Goal: Transaction & Acquisition: Subscribe to service/newsletter

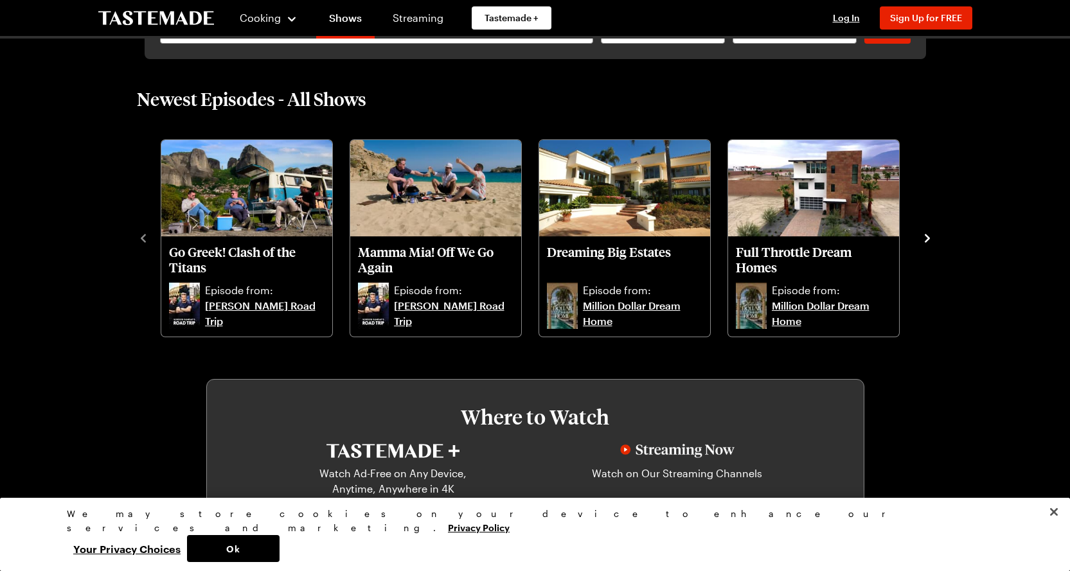
scroll to position [221, 0]
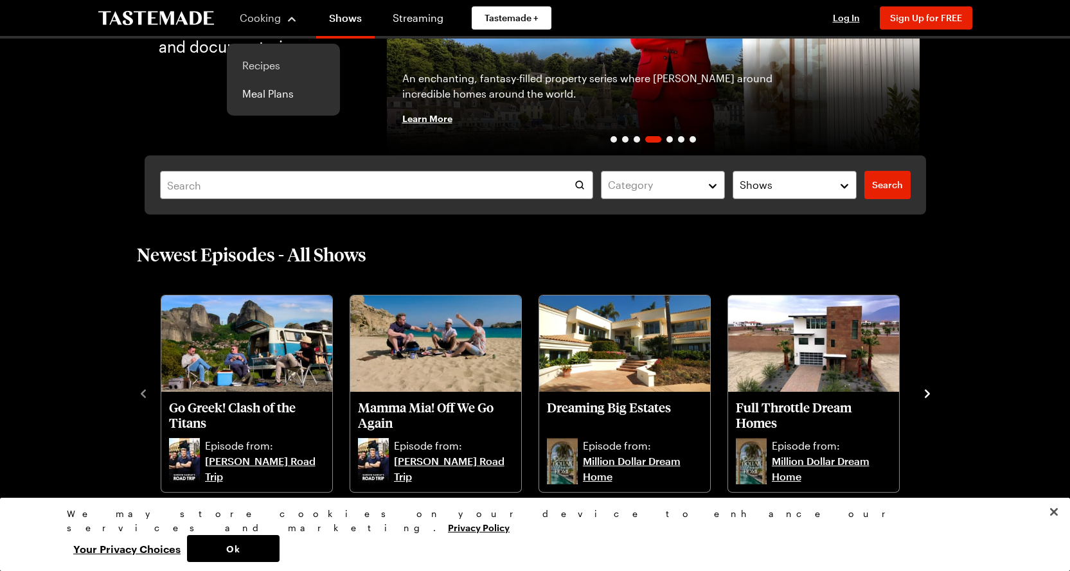
click at [274, 64] on link "Recipes" at bounding box center [284, 65] width 98 height 28
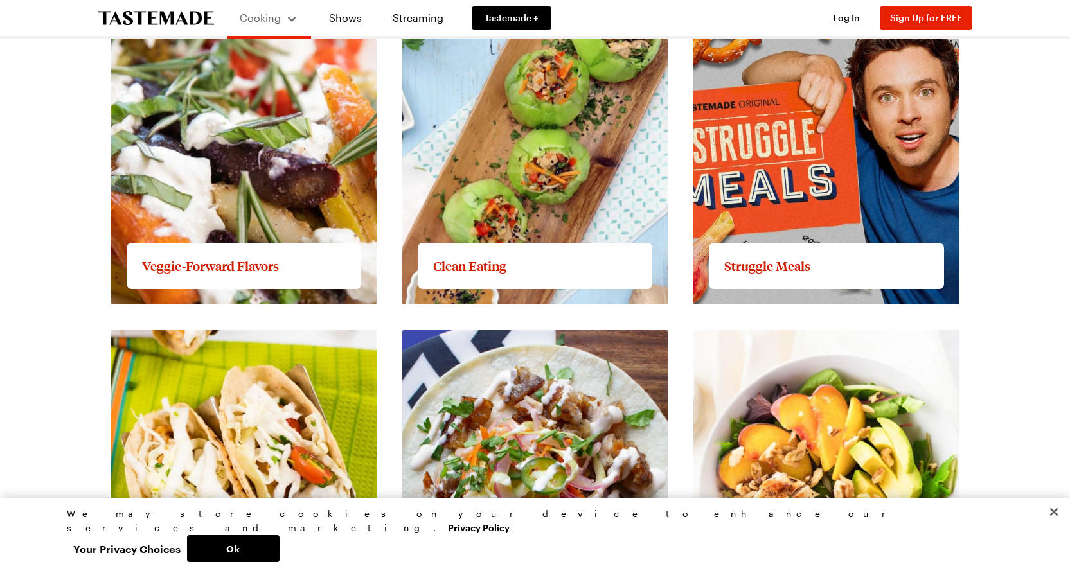
scroll to position [1384, 0]
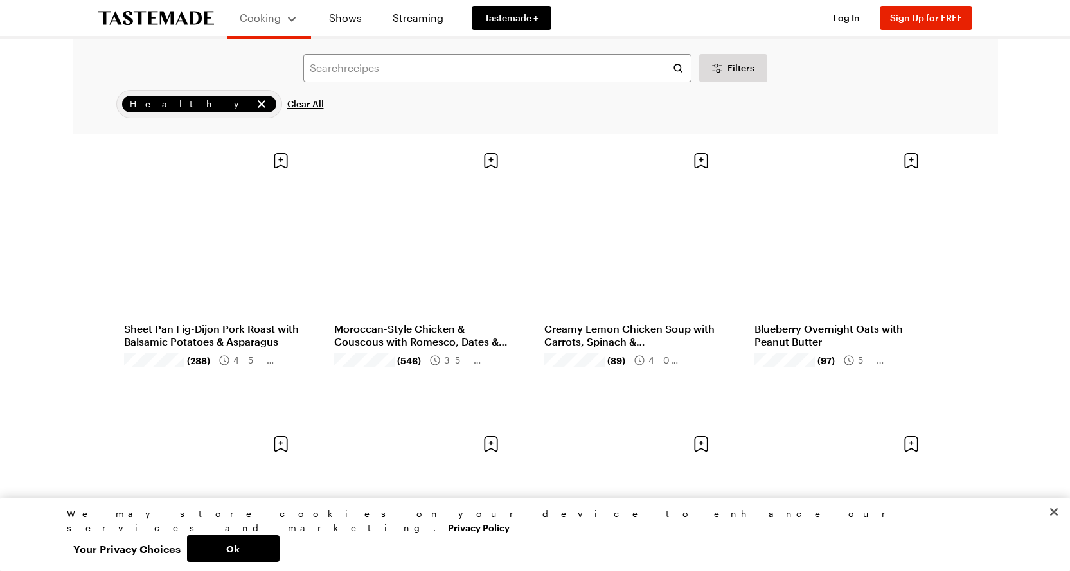
scroll to position [655, 0]
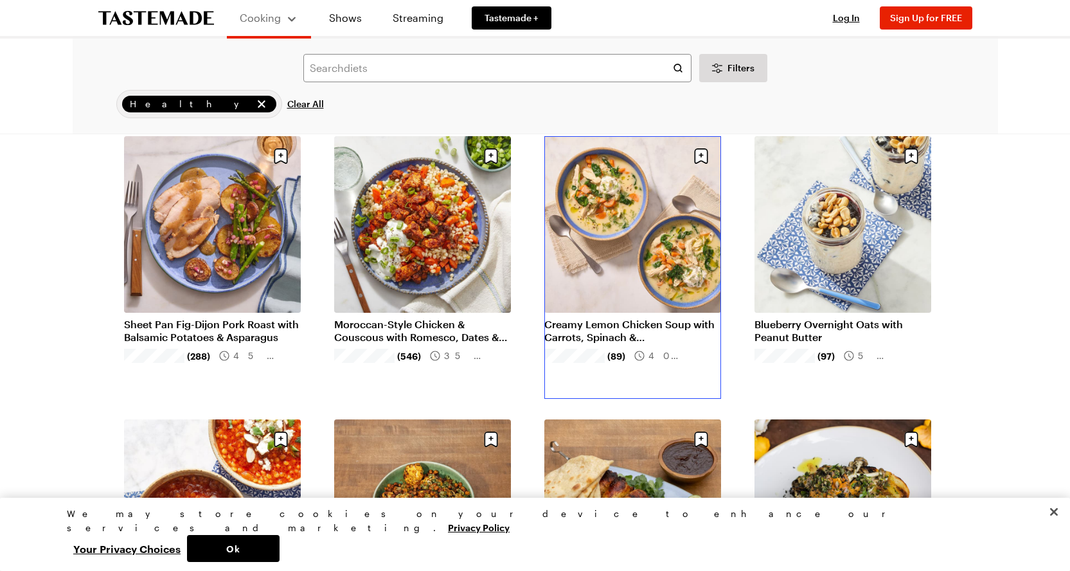
click at [586, 334] on link "Creamy Lemon Chicken Soup with Carrots, Spinach & [PERSON_NAME]" at bounding box center [632, 331] width 177 height 26
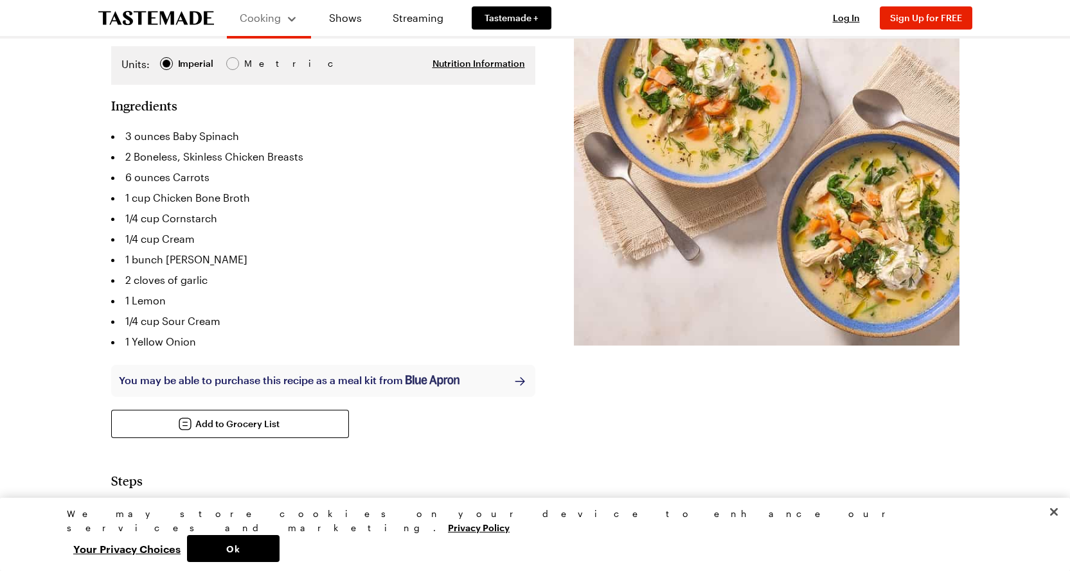
scroll to position [276, 0]
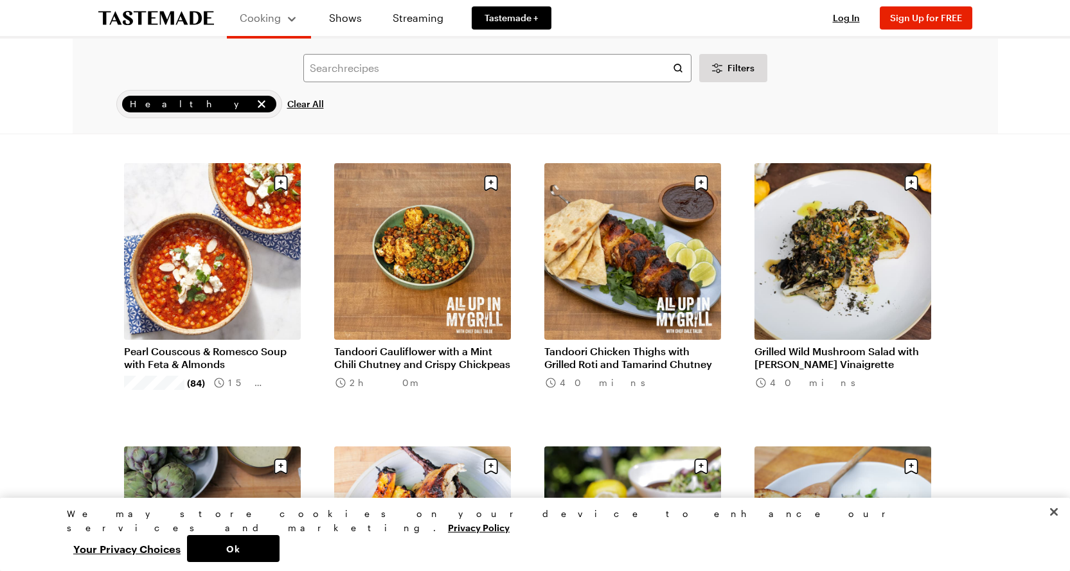
scroll to position [953, 0]
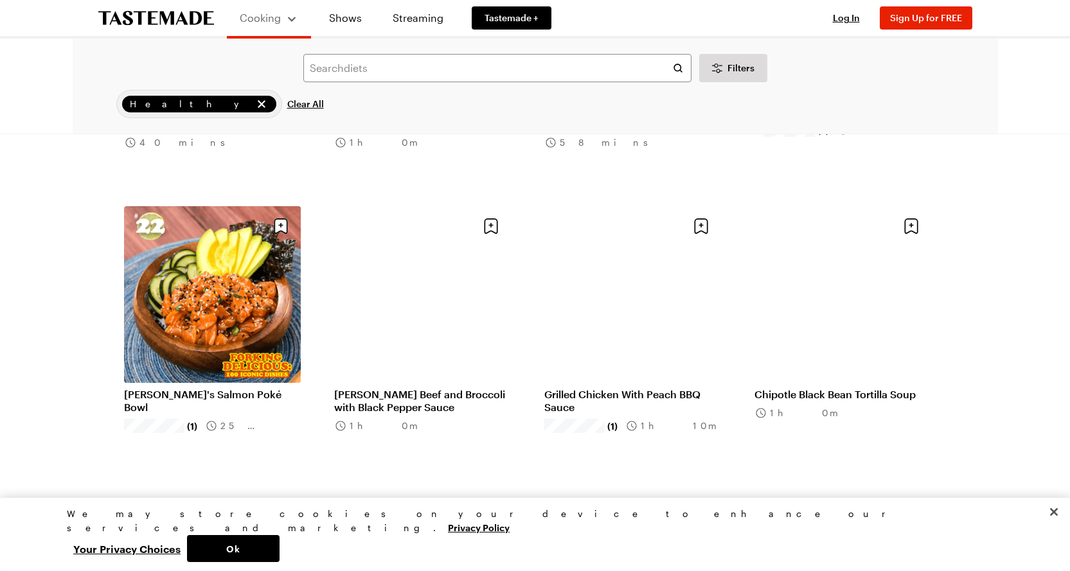
scroll to position [2571, 0]
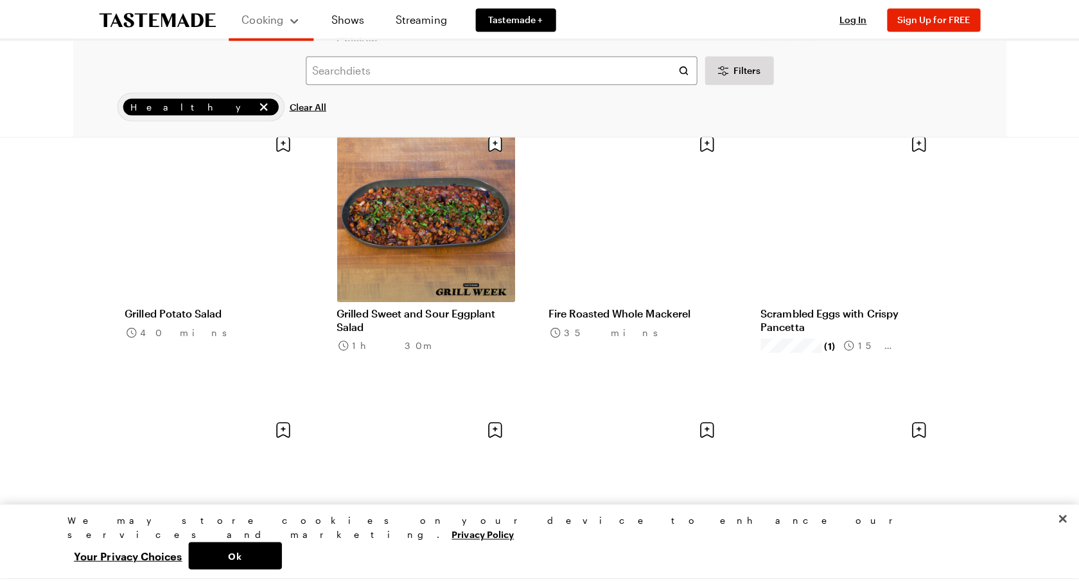
scroll to position [4350, 0]
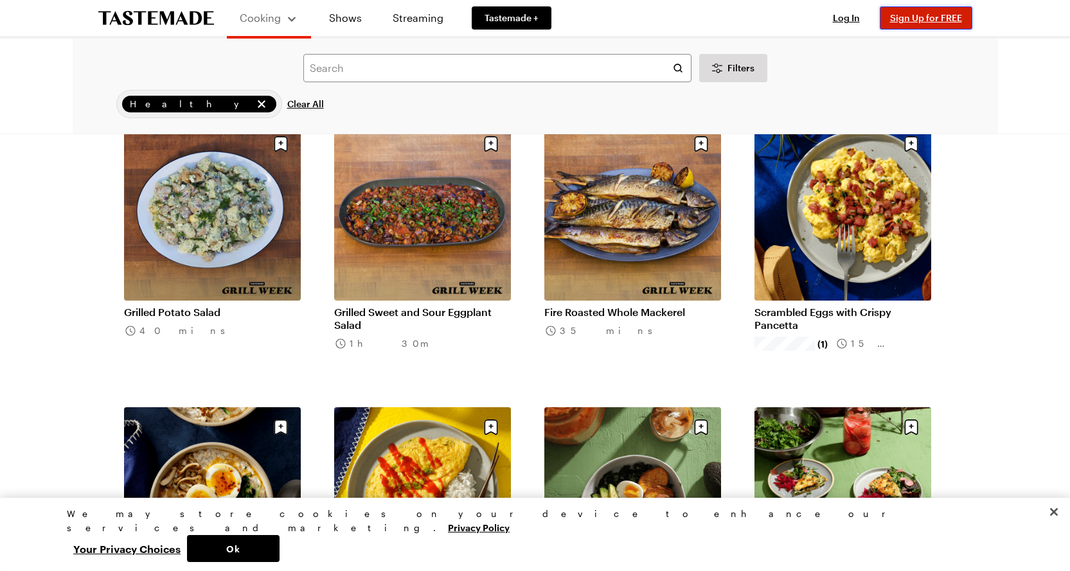
click at [925, 19] on span "Sign Up for FREE" at bounding box center [926, 17] width 72 height 11
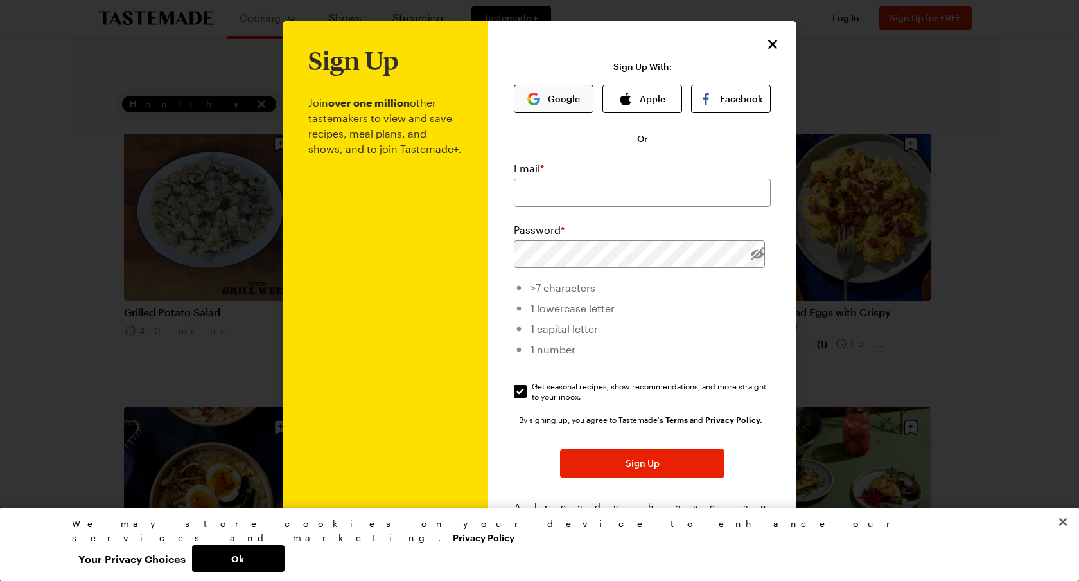
click at [544, 94] on button "Google" at bounding box center [554, 99] width 80 height 28
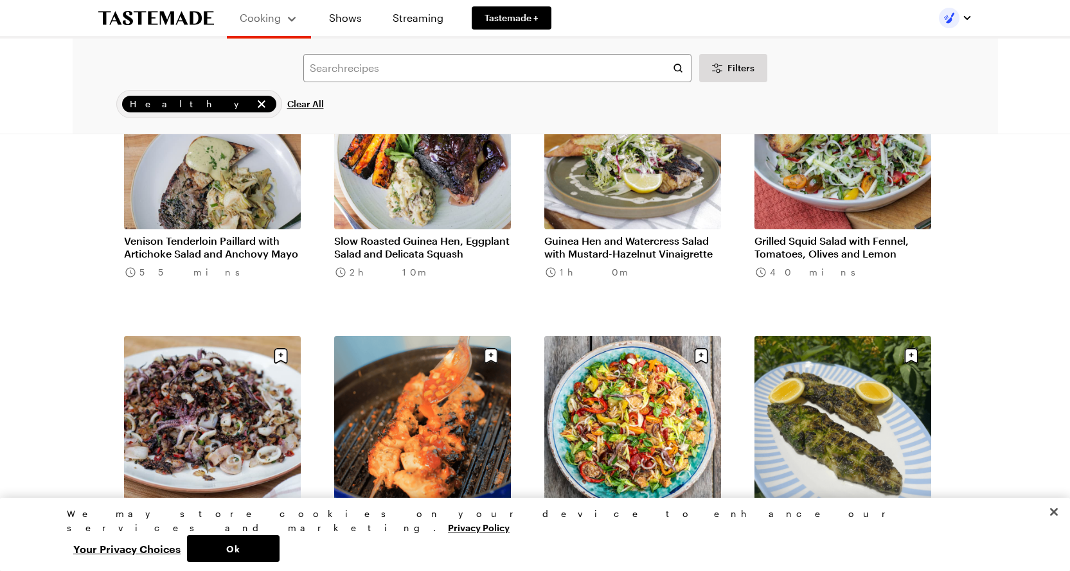
scroll to position [1406, 0]
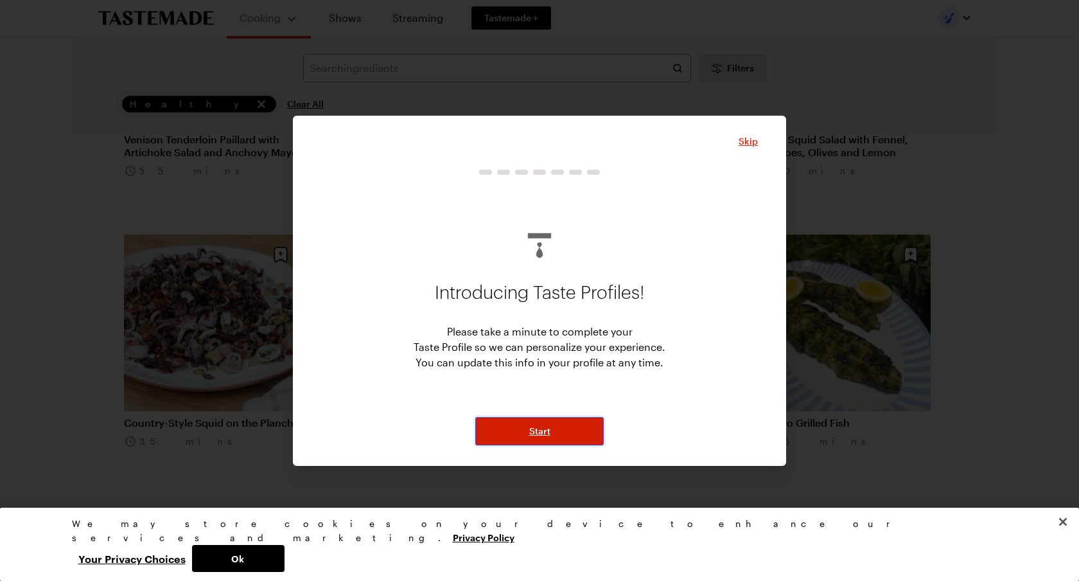
click at [511, 427] on button "Start" at bounding box center [539, 431] width 128 height 28
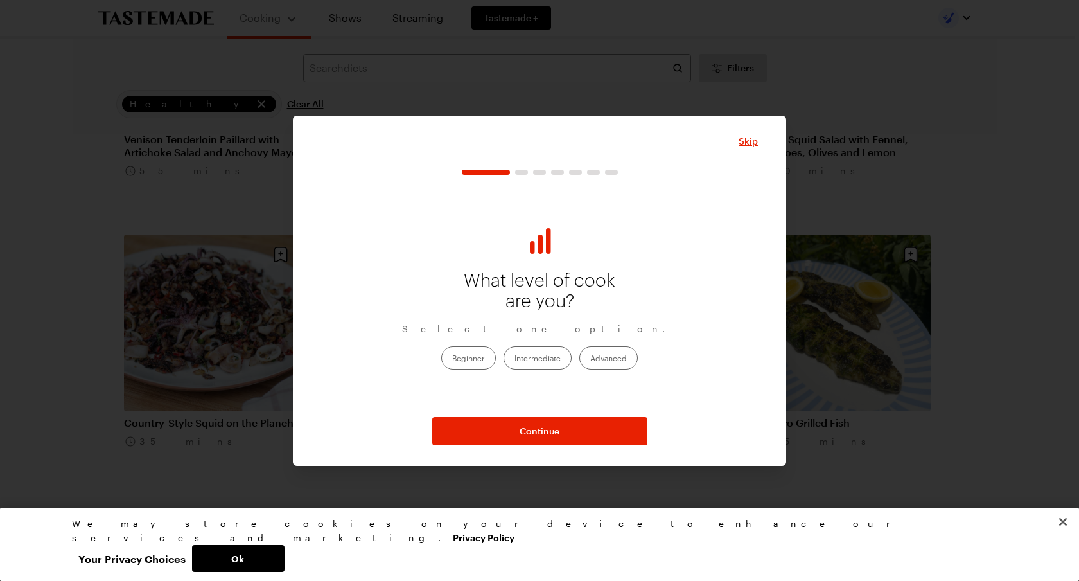
click at [481, 367] on label "Beginner" at bounding box center [468, 357] width 55 height 23
click at [452, 359] on input "Beginner" at bounding box center [452, 359] width 0 height 0
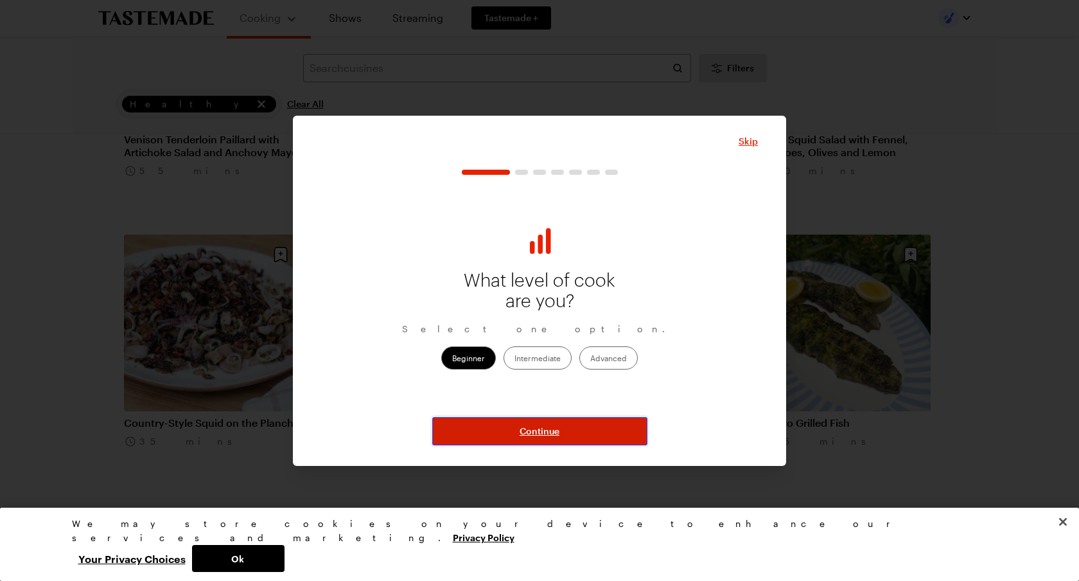
click at [516, 440] on button "Continue" at bounding box center [539, 431] width 215 height 28
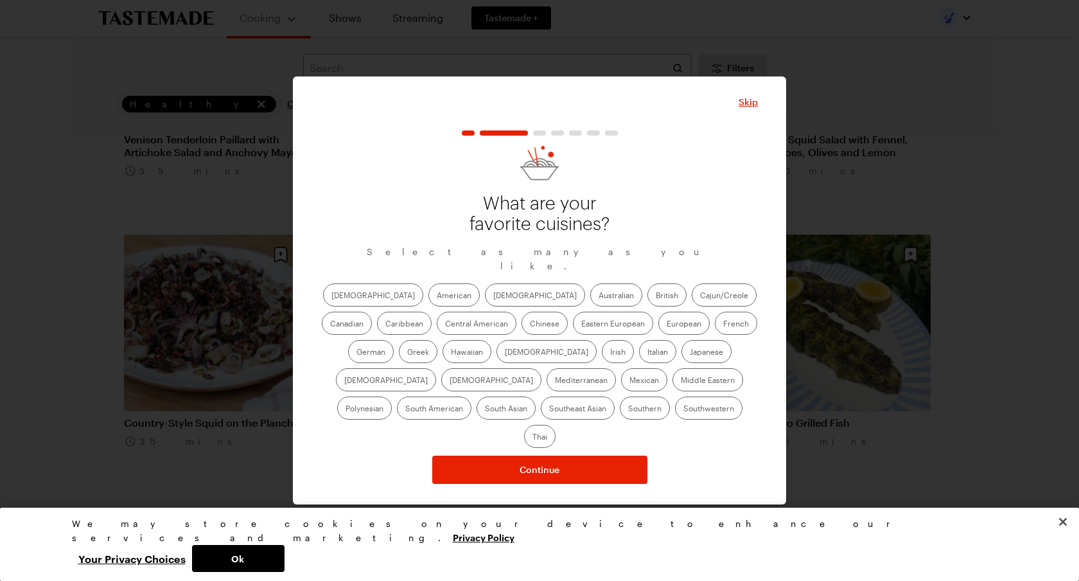
click at [354, 314] on div "[DEMOGRAPHIC_DATA] Asian Australian British Cajun/Creole Canadian Caribbean Cen…" at bounding box center [539, 365] width 437 height 164
click at [353, 306] on label "[DEMOGRAPHIC_DATA]" at bounding box center [373, 294] width 100 height 23
click at [332, 296] on input "[DEMOGRAPHIC_DATA]" at bounding box center [332, 296] width 0 height 0
click at [429, 306] on label "American" at bounding box center [454, 294] width 51 height 23
click at [437, 296] on input "American" at bounding box center [437, 296] width 0 height 0
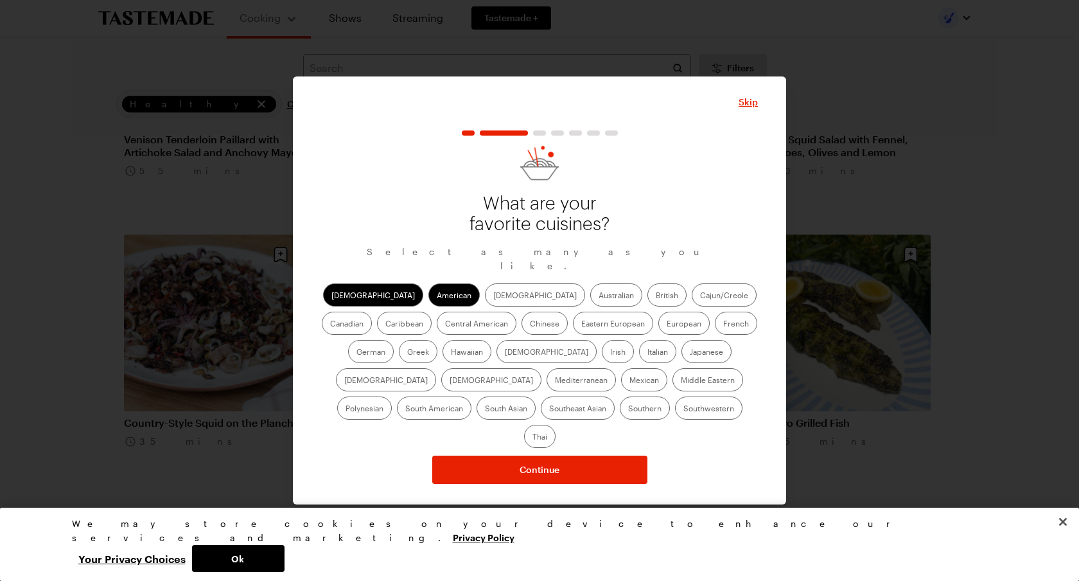
click at [457, 315] on div "[DEMOGRAPHIC_DATA] Asian Australian British Cajun/Creole Canadian Caribbean Cen…" at bounding box center [539, 365] width 437 height 164
click at [485, 306] on label "[DEMOGRAPHIC_DATA]" at bounding box center [535, 294] width 100 height 23
click at [493, 296] on input "[DEMOGRAPHIC_DATA]" at bounding box center [493, 296] width 0 height 0
click at [692, 303] on label "Cajun/Creole" at bounding box center [724, 294] width 65 height 23
click at [700, 296] on input "Cajun/Creole" at bounding box center [700, 296] width 0 height 0
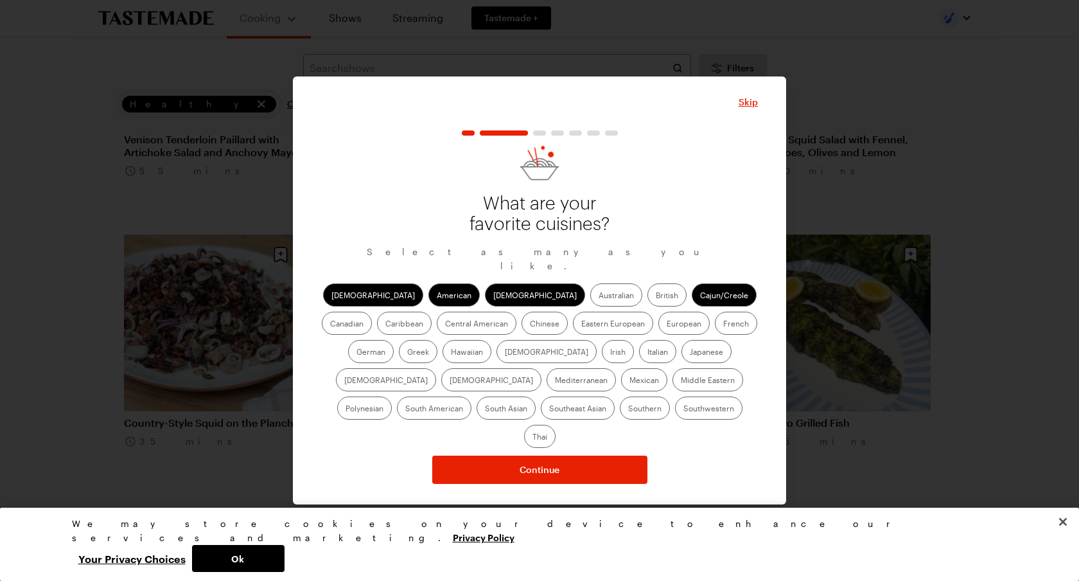
click at [432, 312] on label "Caribbean" at bounding box center [404, 323] width 55 height 23
click at [385, 324] on input "Caribbean" at bounding box center [385, 324] width 0 height 0
click at [621, 391] on label "Mexican" at bounding box center [644, 379] width 46 height 23
click at [630, 381] on input "Mexican" at bounding box center [630, 381] width 0 height 0
click at [620, 420] on label "Southern" at bounding box center [645, 407] width 50 height 23
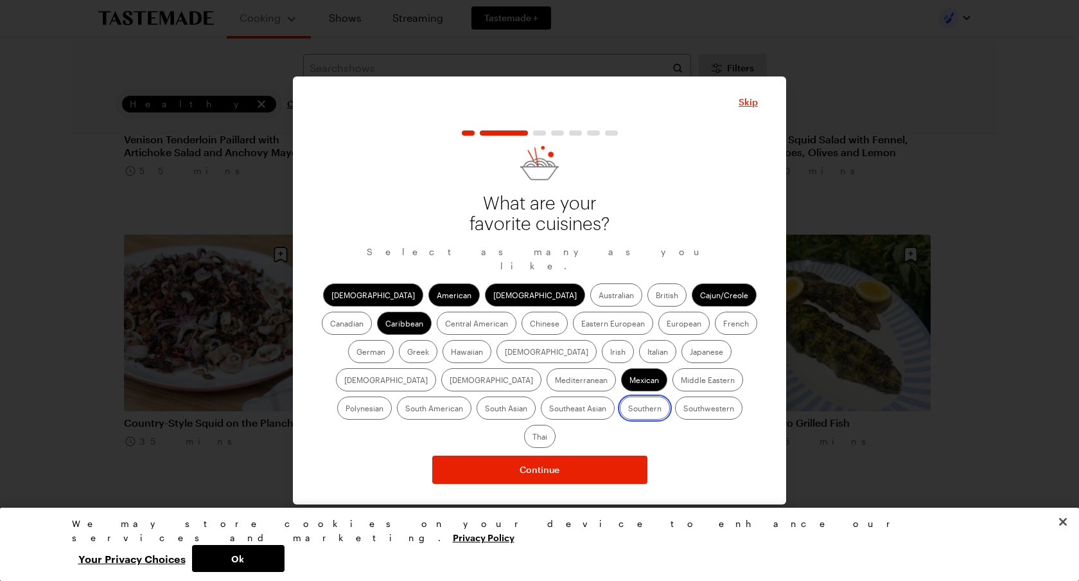
click at [628, 409] on input "Southern" at bounding box center [628, 409] width 0 height 0
click at [675, 416] on label "Southwestern" at bounding box center [708, 407] width 67 height 23
click at [684, 409] on input "Southwestern" at bounding box center [684, 409] width 0 height 0
click at [556, 425] on label "Thai" at bounding box center [539, 436] width 31 height 23
click at [533, 438] on input "Thai" at bounding box center [533, 438] width 0 height 0
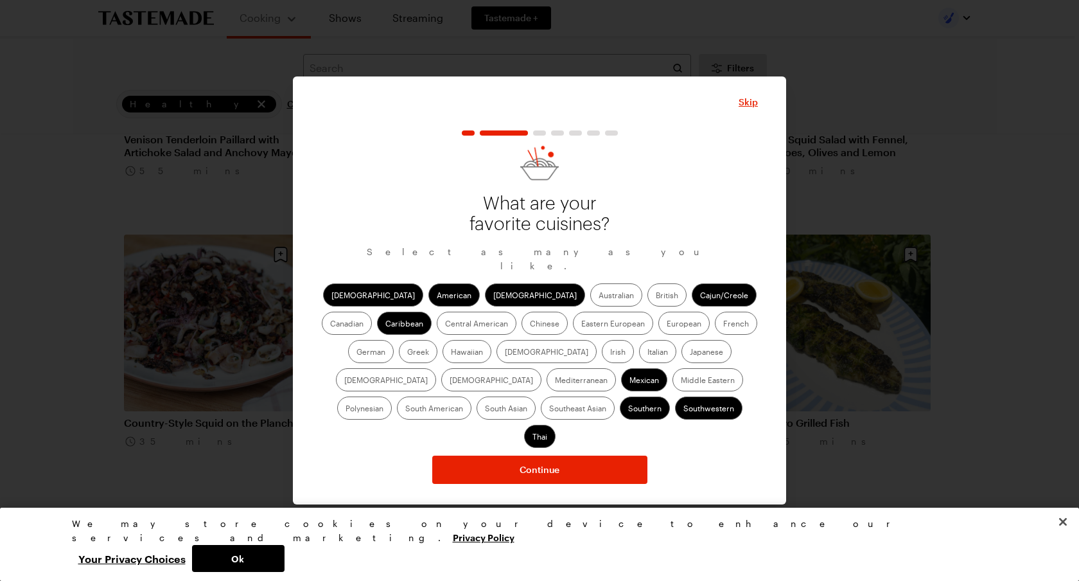
click at [392, 396] on label "Polynesian" at bounding box center [364, 407] width 55 height 23
click at [346, 409] on input "Polynesian" at bounding box center [346, 409] width 0 height 0
click at [673, 382] on label "Middle Eastern" at bounding box center [708, 379] width 71 height 23
click at [681, 381] on Eastern "Middle Eastern" at bounding box center [681, 381] width 0 height 0
click at [615, 396] on label "Southeast Asian" at bounding box center [578, 407] width 74 height 23
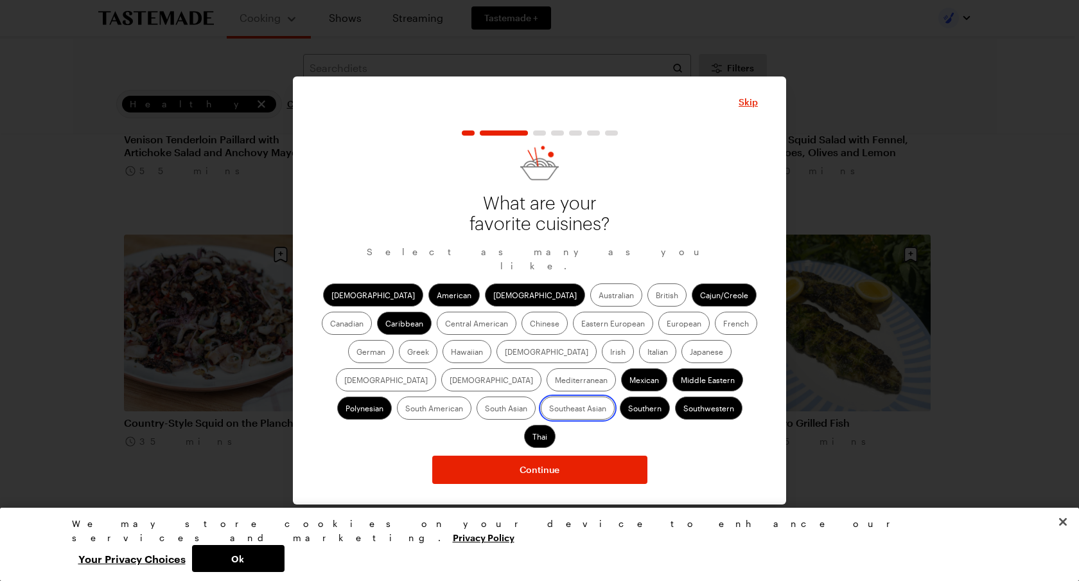
click at [549, 409] on Asian "Southeast Asian" at bounding box center [549, 409] width 0 height 0
click at [536, 396] on label "South Asian" at bounding box center [506, 407] width 59 height 23
click at [485, 409] on Asian "South Asian" at bounding box center [485, 409] width 0 height 0
click at [616, 368] on label "Mediterranean" at bounding box center [581, 379] width 69 height 23
click at [555, 381] on input "Mediterranean" at bounding box center [555, 381] width 0 height 0
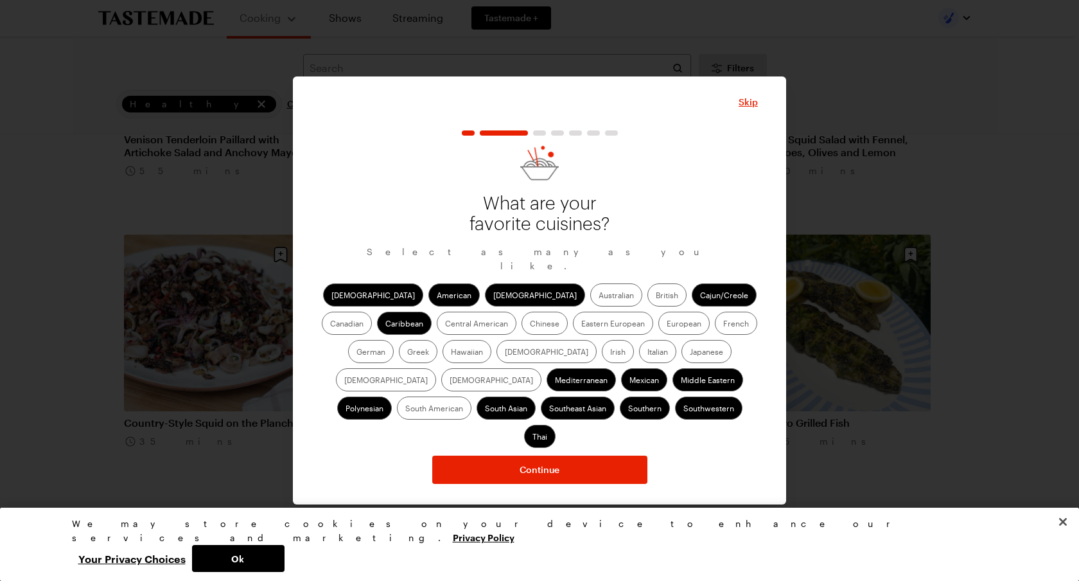
click at [715, 335] on label "French" at bounding box center [736, 323] width 42 height 23
click at [723, 324] on input "French" at bounding box center [723, 324] width 0 height 0
click at [639, 362] on label "Italian" at bounding box center [657, 351] width 37 height 23
click at [648, 353] on input "Italian" at bounding box center [648, 353] width 0 height 0
click at [443, 363] on label "Hawaiian" at bounding box center [467, 351] width 49 height 23
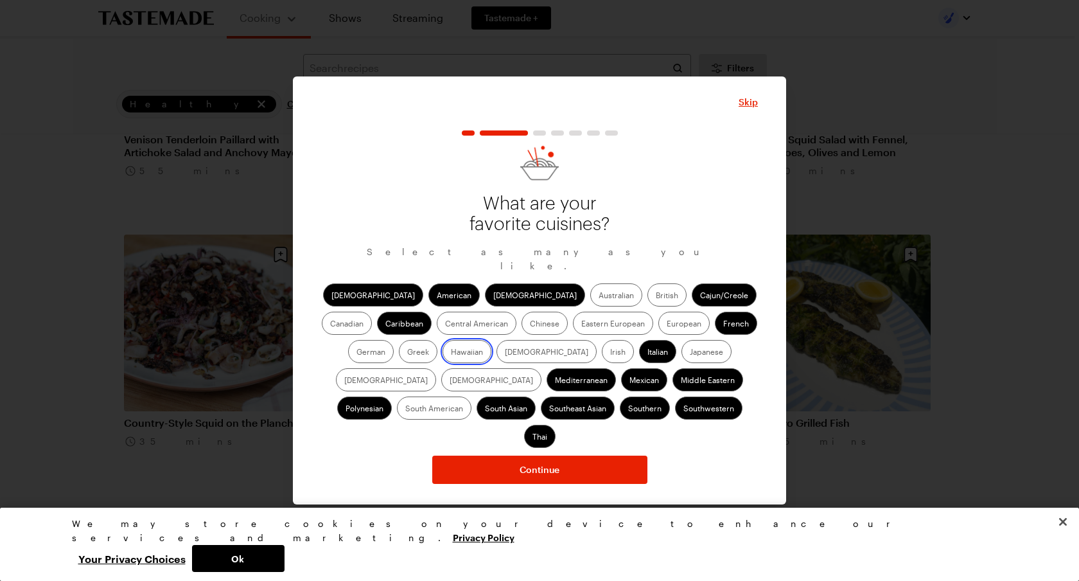
click at [451, 353] on input "Hawaiian" at bounding box center [451, 353] width 0 height 0
click at [497, 363] on label "[DEMOGRAPHIC_DATA]" at bounding box center [547, 351] width 100 height 23
click at [505, 353] on input "[DEMOGRAPHIC_DATA]" at bounding box center [505, 353] width 0 height 0
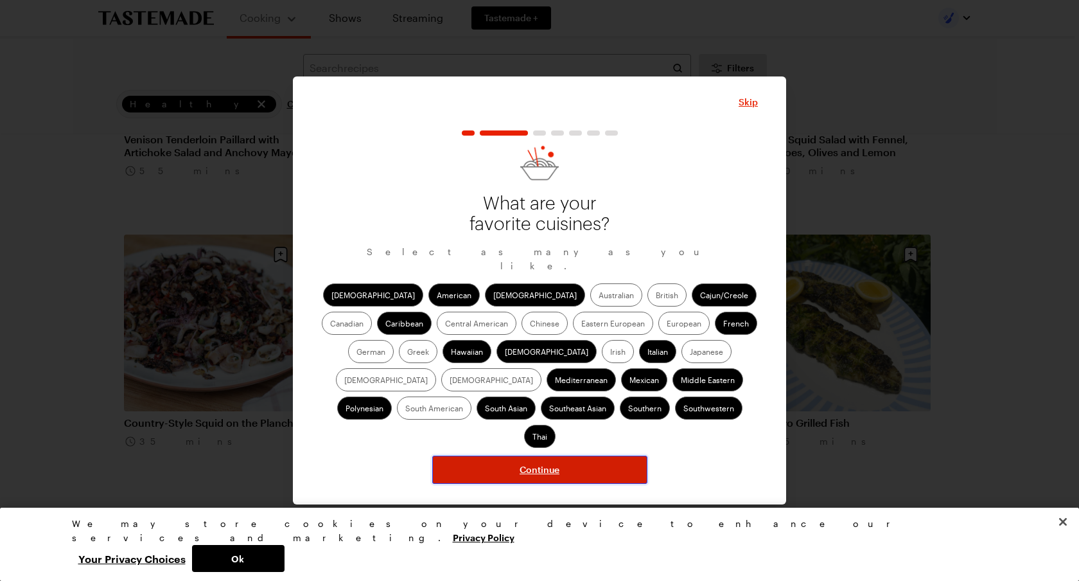
click at [520, 463] on span "Continue" at bounding box center [540, 469] width 40 height 13
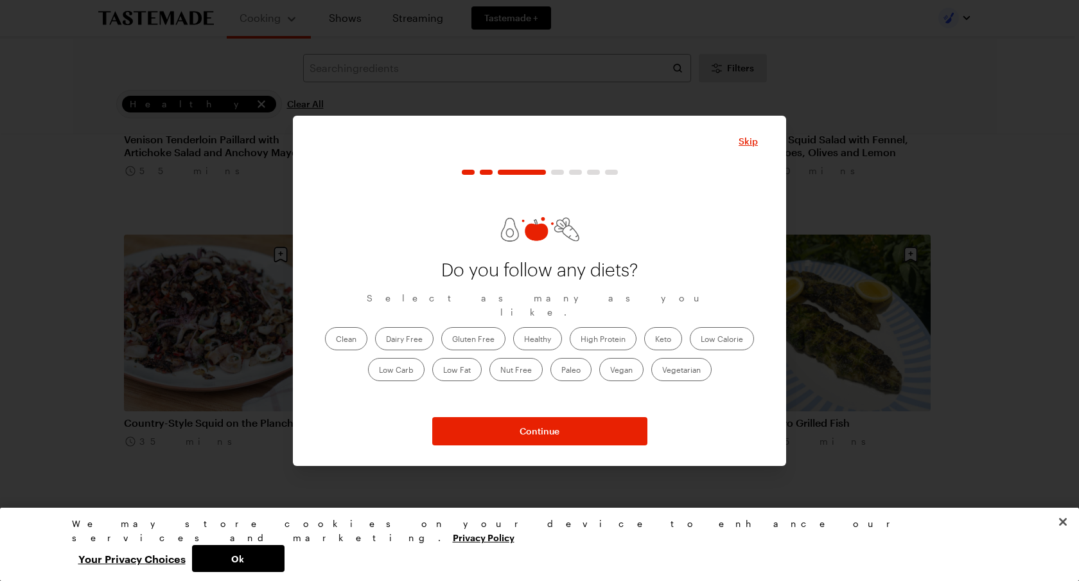
click at [347, 328] on label "Clean" at bounding box center [346, 338] width 42 height 23
click at [336, 340] on input "Clean" at bounding box center [336, 340] width 0 height 0
click at [384, 366] on label "Low Carb" at bounding box center [396, 369] width 57 height 23
click at [379, 371] on Carb "Low Carb" at bounding box center [379, 371] width 0 height 0
click at [546, 336] on label "Healthy" at bounding box center [537, 338] width 49 height 23
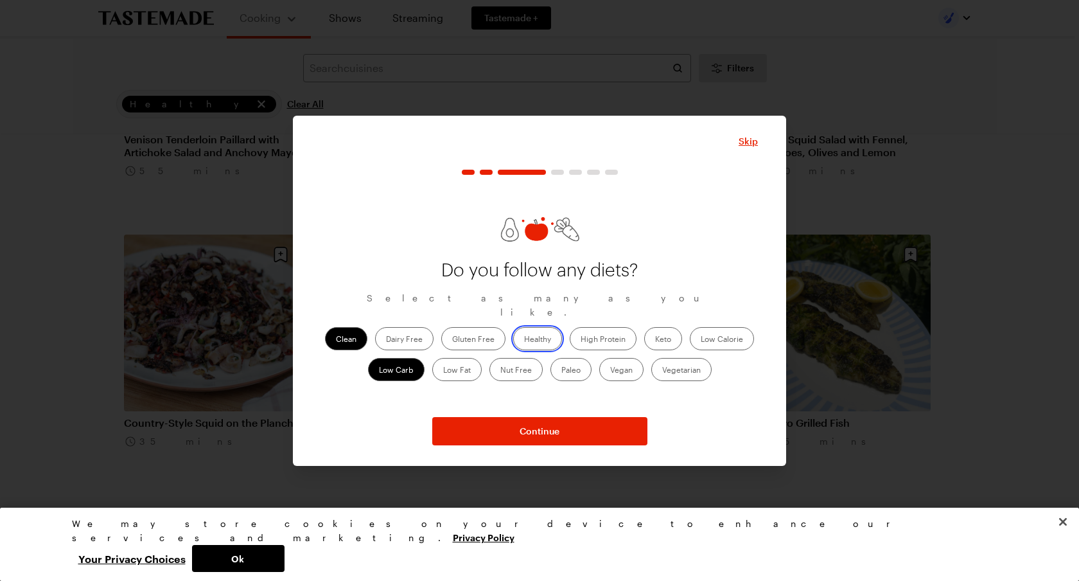
click at [524, 340] on input "Healthy" at bounding box center [524, 340] width 0 height 0
click at [599, 332] on label "High Protein" at bounding box center [603, 338] width 67 height 23
click at [581, 340] on Protein "High Protein" at bounding box center [581, 340] width 0 height 0
click at [644, 332] on label "Keto" at bounding box center [663, 338] width 38 height 23
click at [655, 340] on input "Keto" at bounding box center [655, 340] width 0 height 0
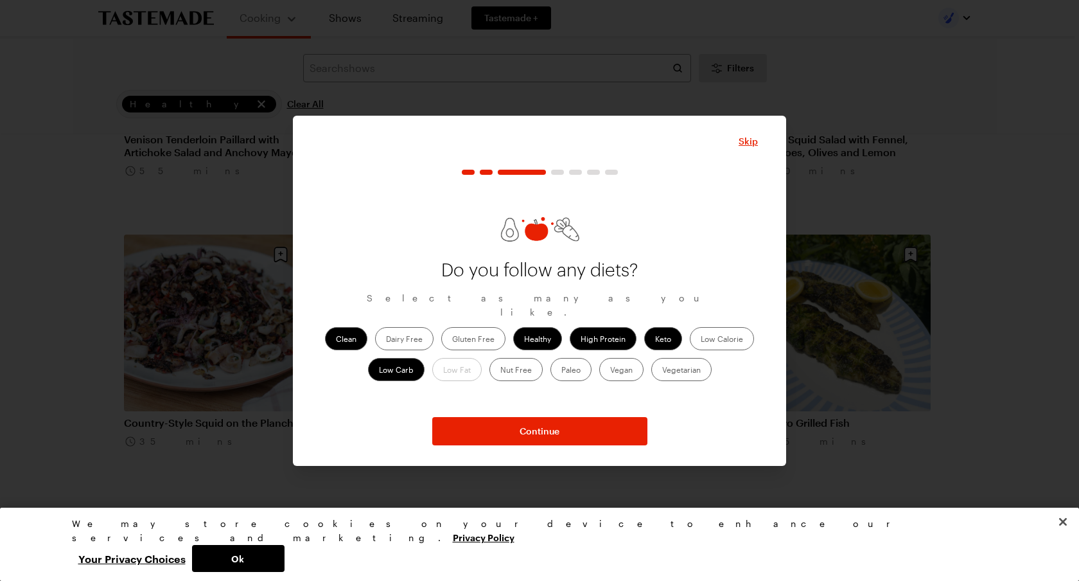
click at [707, 333] on label "Low Calorie" at bounding box center [722, 338] width 64 height 23
click at [701, 340] on Calorie "Low Calorie" at bounding box center [701, 340] width 0 height 0
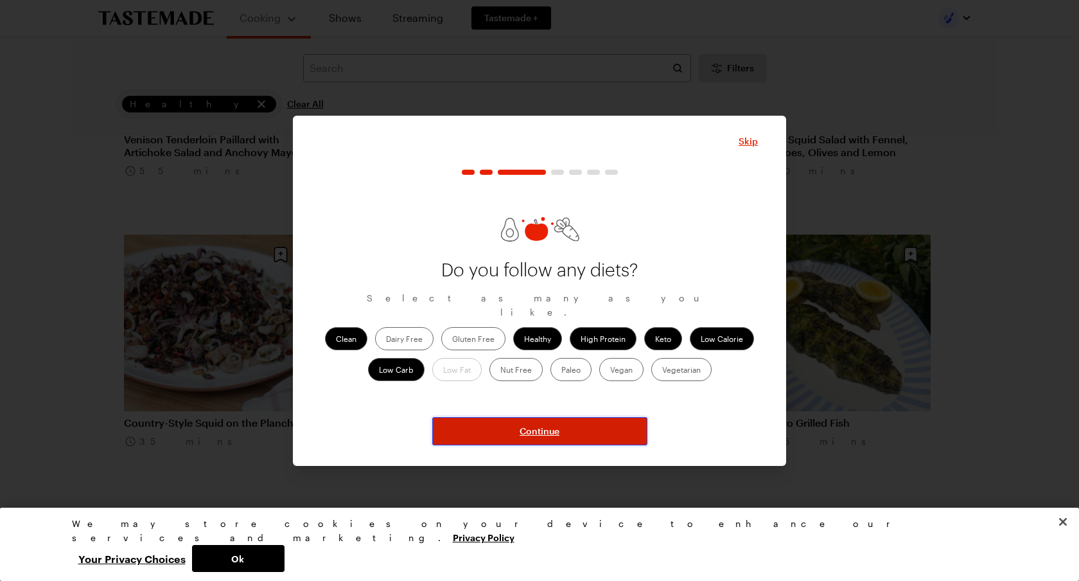
click at [568, 438] on button "Continue" at bounding box center [539, 431] width 215 height 28
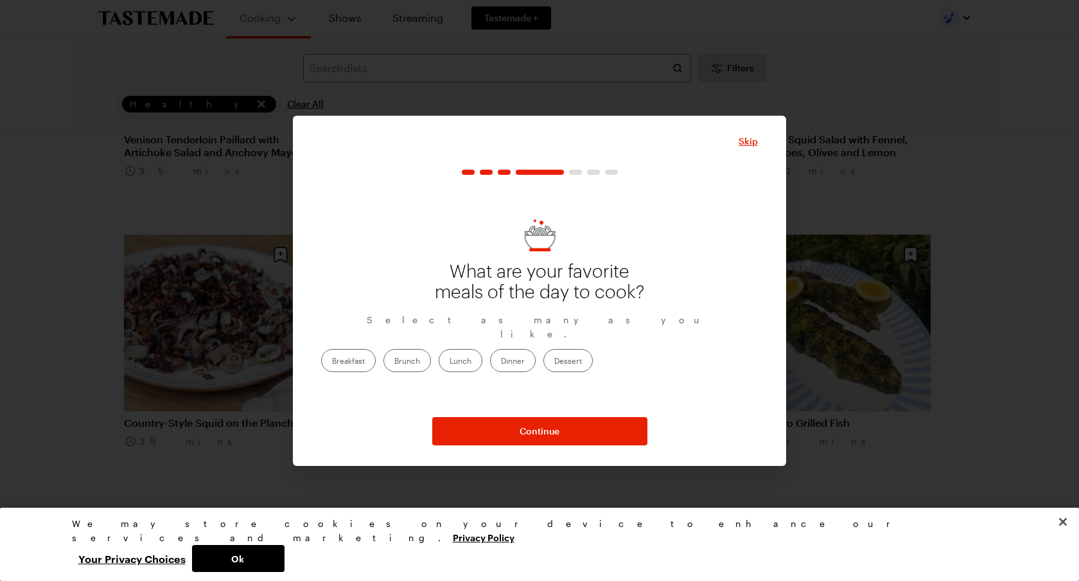
click at [431, 355] on label "Brunch" at bounding box center [408, 360] width 48 height 23
click at [394, 362] on input "Brunch" at bounding box center [394, 362] width 0 height 0
click at [376, 355] on label "Breakfast" at bounding box center [348, 360] width 55 height 23
click at [332, 362] on input "Breakfast" at bounding box center [332, 362] width 0 height 0
click at [483, 360] on label "Lunch" at bounding box center [461, 360] width 44 height 23
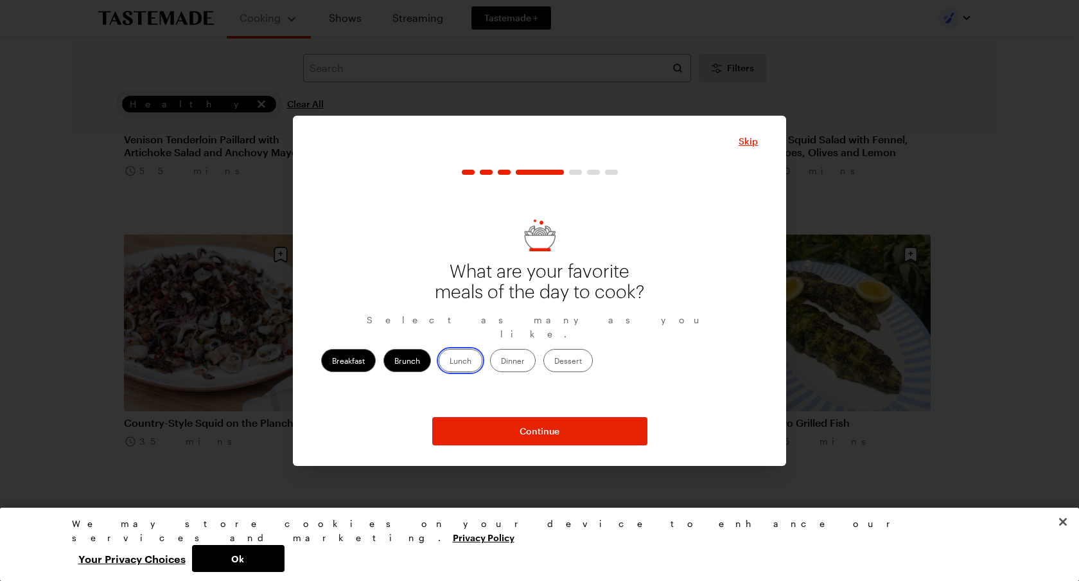
click at [450, 362] on input "Lunch" at bounding box center [450, 362] width 0 height 0
click at [536, 360] on label "Dinner" at bounding box center [513, 360] width 46 height 23
click at [501, 362] on input "Dinner" at bounding box center [501, 362] width 0 height 0
click at [593, 359] on label "Dessert" at bounding box center [568, 360] width 49 height 23
click at [554, 362] on input "Dessert" at bounding box center [554, 362] width 0 height 0
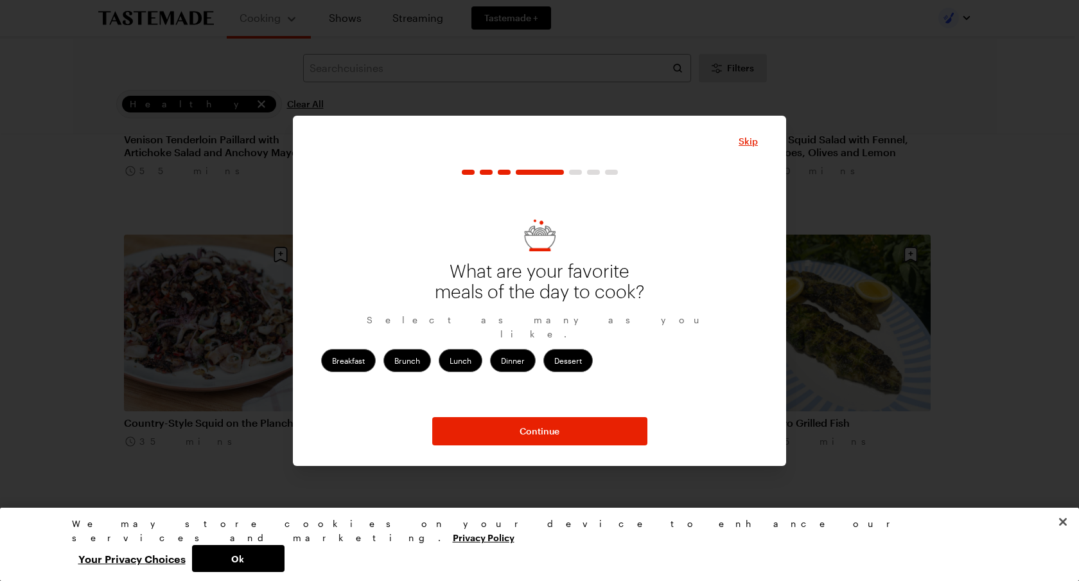
click at [571, 452] on div "Skip What are your favorite meals of the day to cook? Select as many as you lik…" at bounding box center [539, 291] width 493 height 350
click at [571, 431] on button "Continue" at bounding box center [539, 431] width 215 height 28
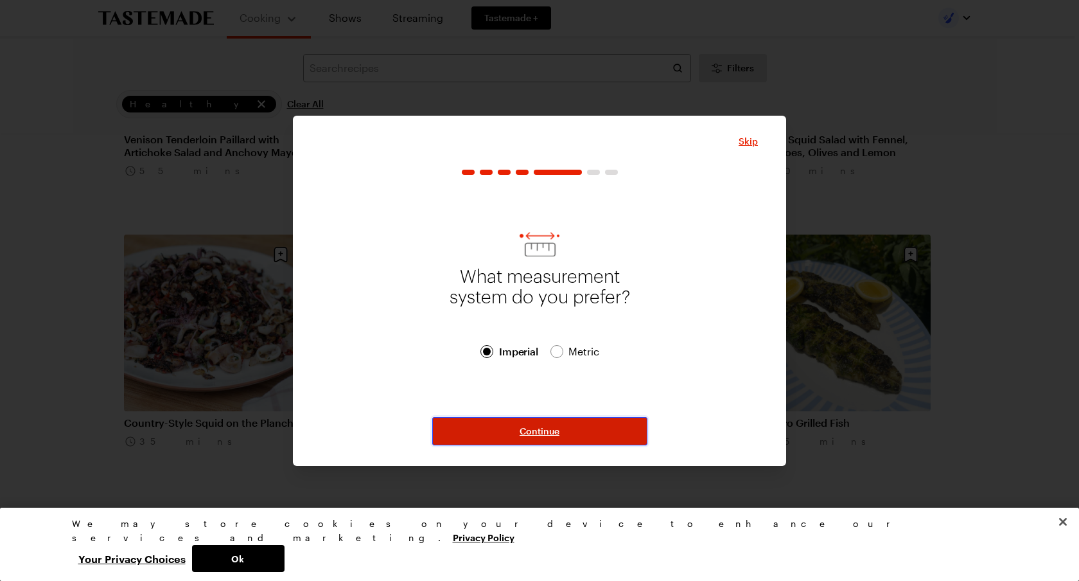
click at [571, 431] on button "Continue" at bounding box center [539, 431] width 215 height 28
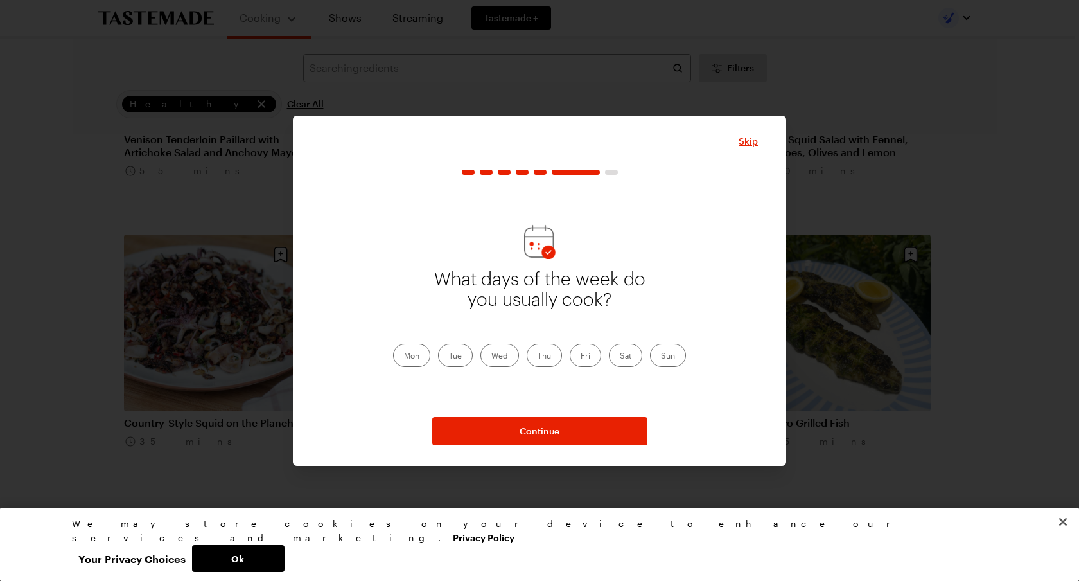
click at [420, 348] on label "Mon" at bounding box center [411, 355] width 37 height 23
click at [404, 357] on input "Mon" at bounding box center [404, 357] width 0 height 0
click at [610, 369] on div "What days of the week do you usually cook? Mon Tue Wed Thu Fri Sat Sun" at bounding box center [539, 295] width 437 height 227
click at [621, 362] on label "Sat" at bounding box center [625, 355] width 33 height 23
click at [620, 357] on input "Sat" at bounding box center [620, 357] width 0 height 0
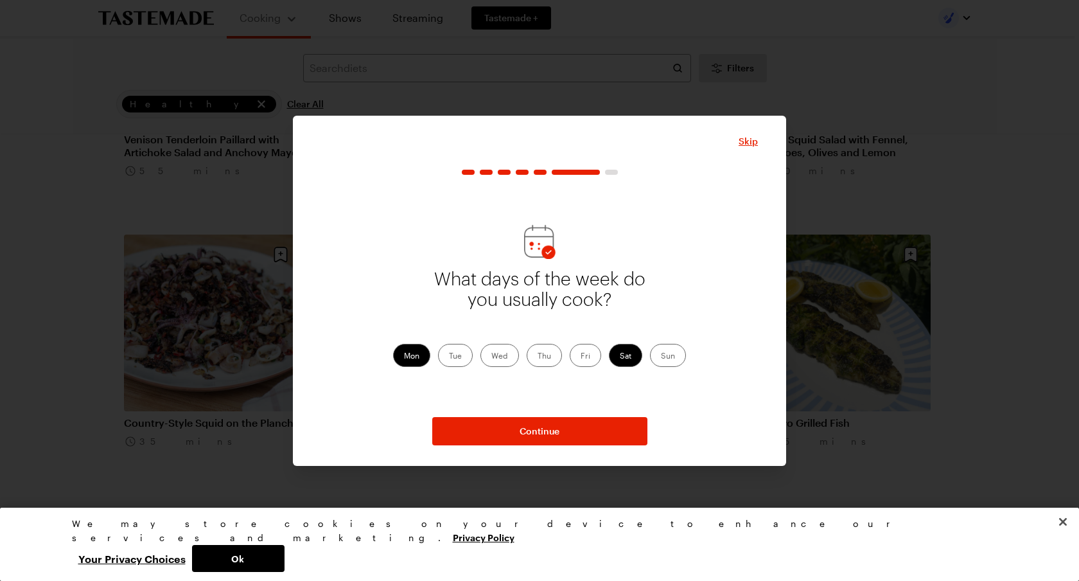
click at [651, 361] on label "Sun" at bounding box center [668, 355] width 36 height 23
click at [661, 357] on input "Sun" at bounding box center [661, 357] width 0 height 0
click at [515, 430] on button "Continue" at bounding box center [539, 431] width 215 height 28
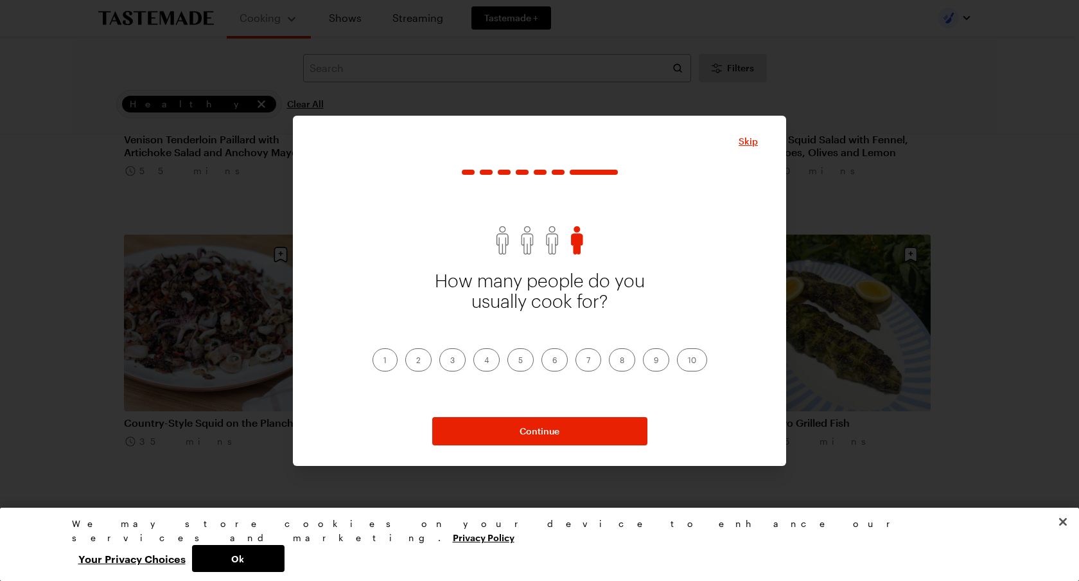
click at [380, 355] on label "1" at bounding box center [385, 359] width 25 height 23
click at [384, 361] on input "1" at bounding box center [384, 361] width 0 height 0
click at [550, 439] on button "Continue" at bounding box center [539, 431] width 215 height 28
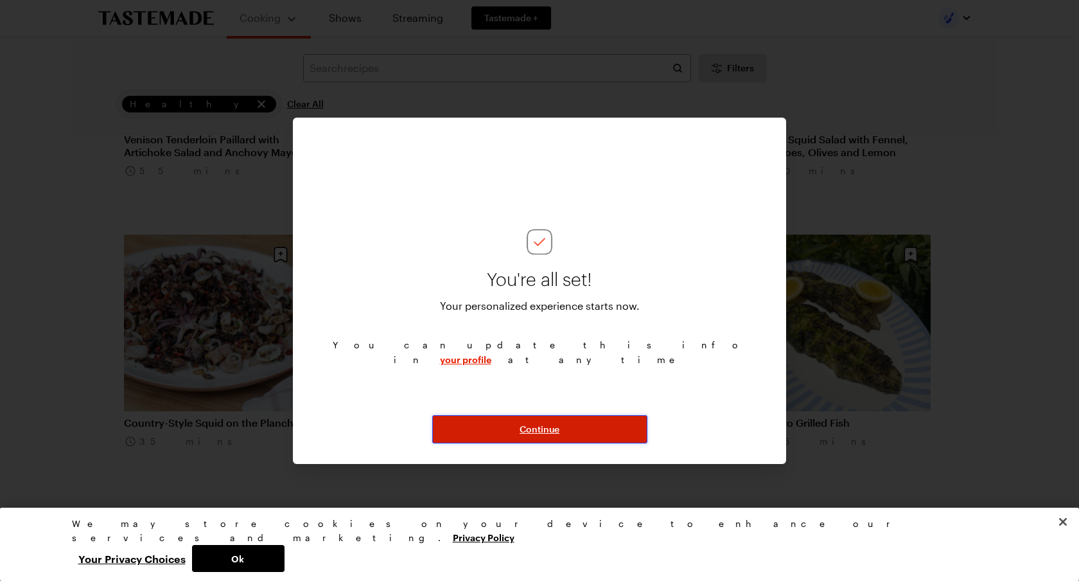
click at [549, 430] on span "Continue" at bounding box center [540, 429] width 40 height 13
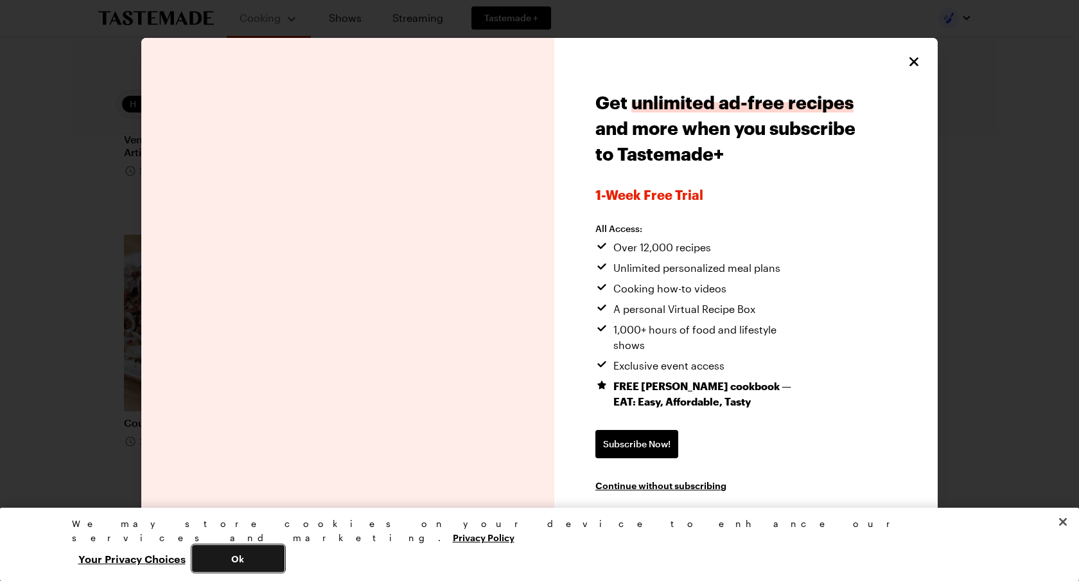
click at [285, 553] on button "Ok" at bounding box center [238, 558] width 93 height 27
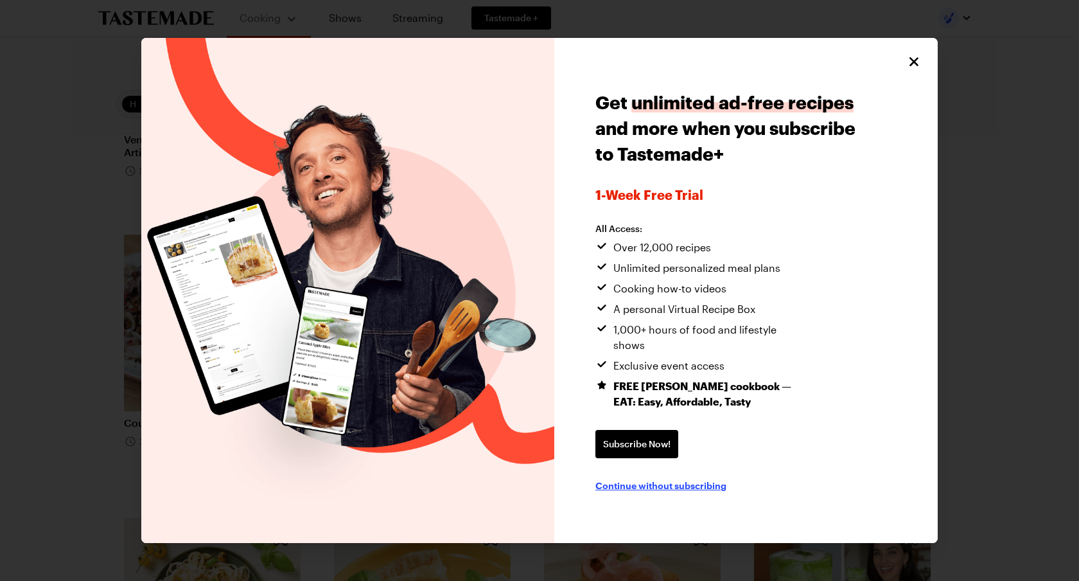
click at [668, 479] on span "Continue without subscribing" at bounding box center [661, 485] width 131 height 13
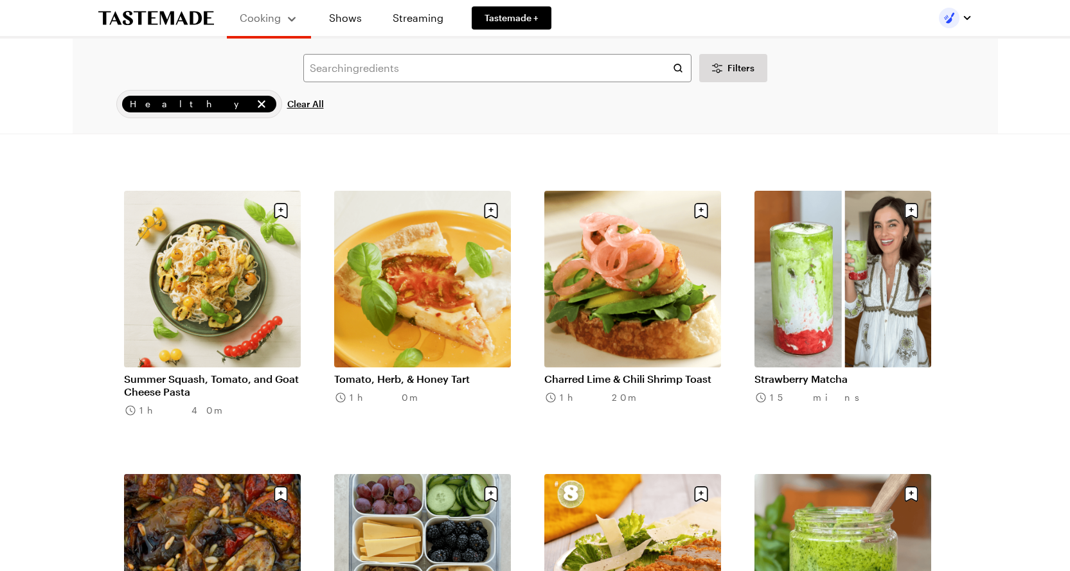
scroll to position [1737, 0]
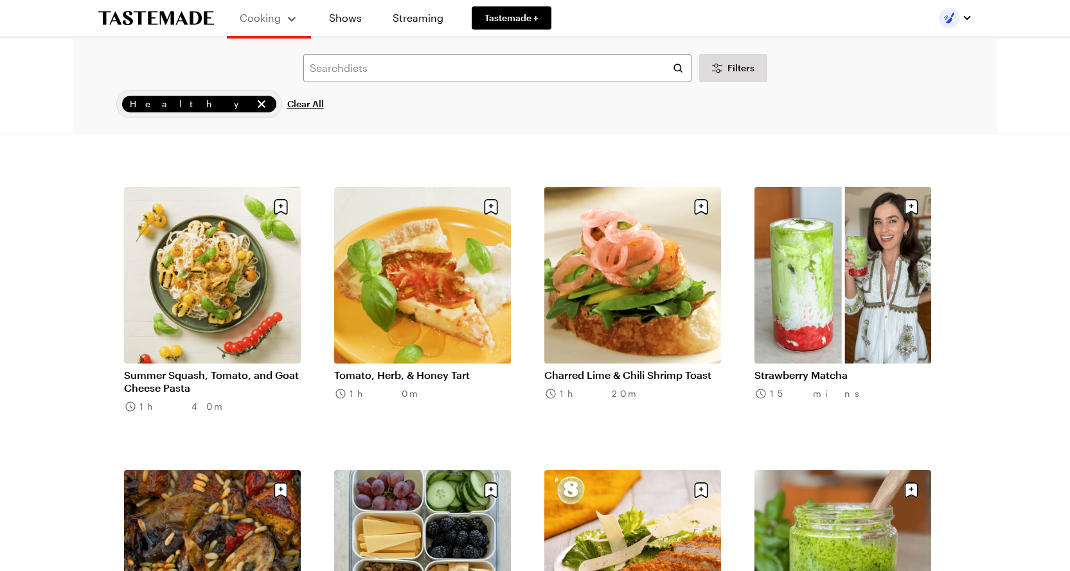
click at [948, 20] on img "button" at bounding box center [949, 18] width 21 height 21
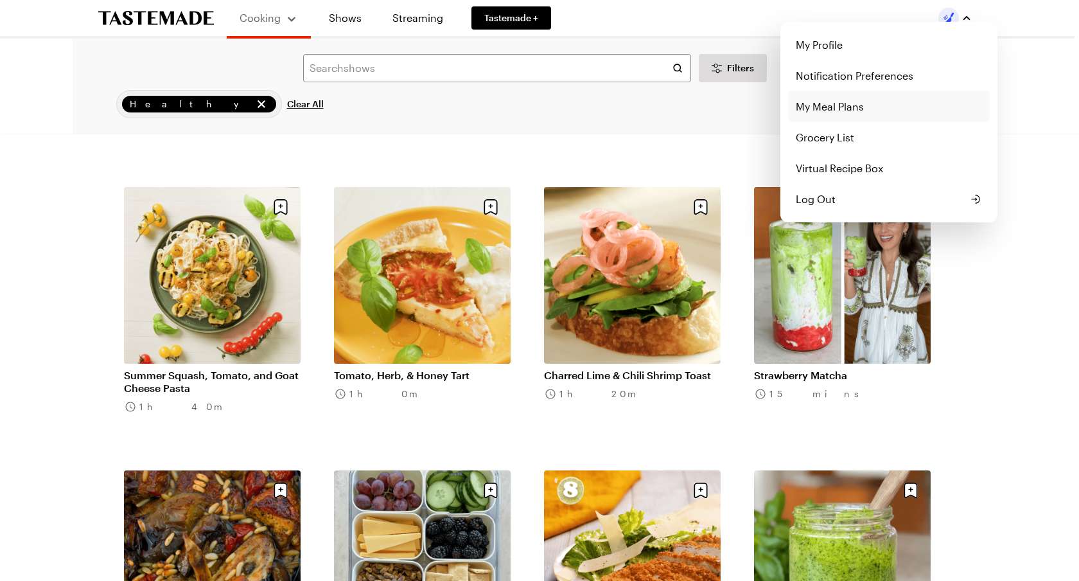
click at [824, 105] on link "My Meal Plans" at bounding box center [889, 106] width 202 height 31
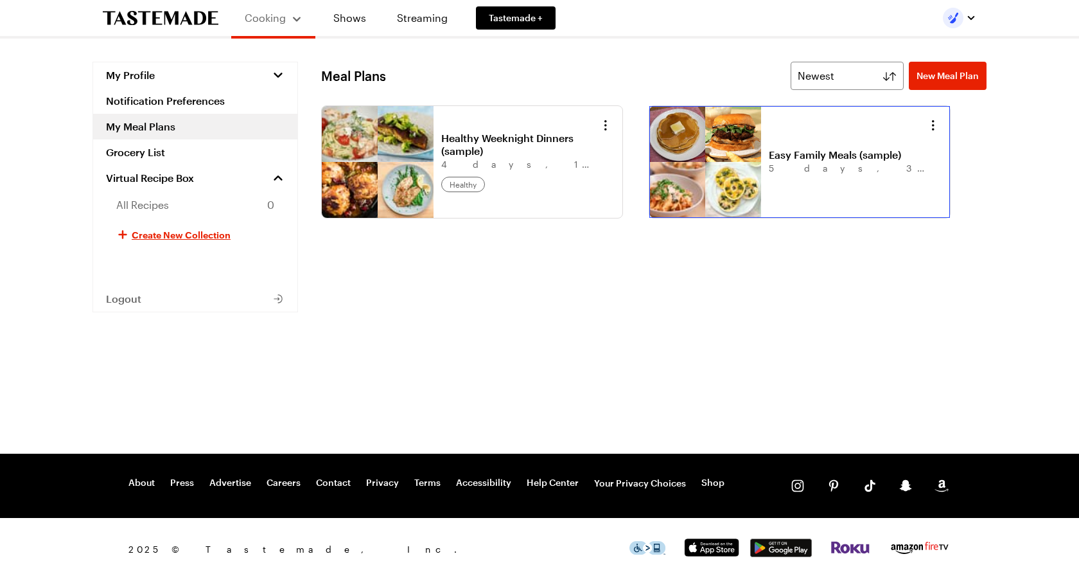
drag, startPoint x: 824, startPoint y: 105, endPoint x: 376, endPoint y: 105, distance: 447.8
click at [448, 102] on div "Meal Plans Newest New Meal Plan Newest Healthy Weeknight Dinners (sample) 4 day…" at bounding box center [654, 254] width 666 height 385
click at [432, 18] on link "Streaming" at bounding box center [422, 18] width 76 height 36
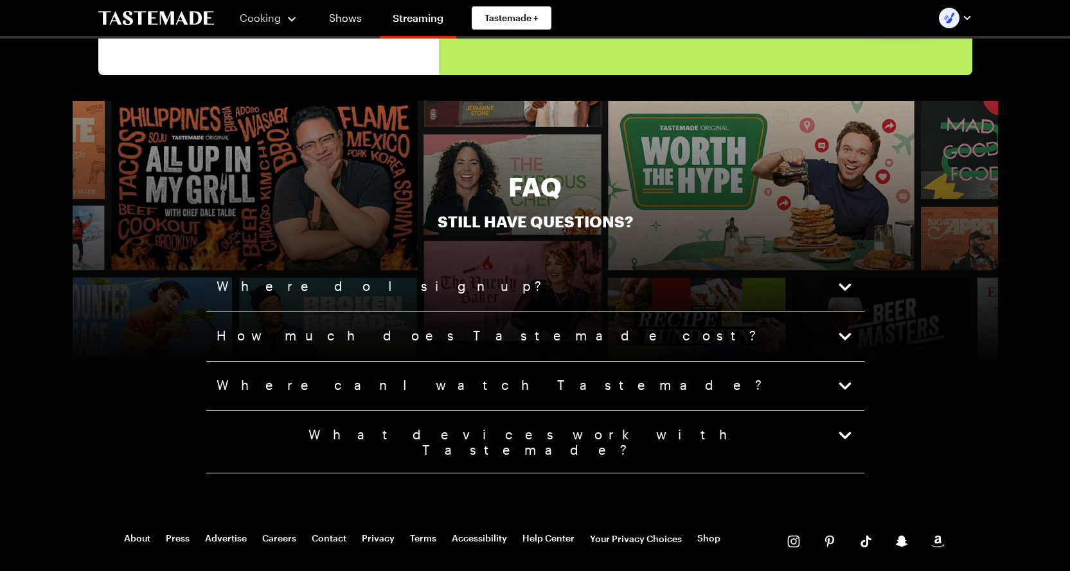
scroll to position [3135, 0]
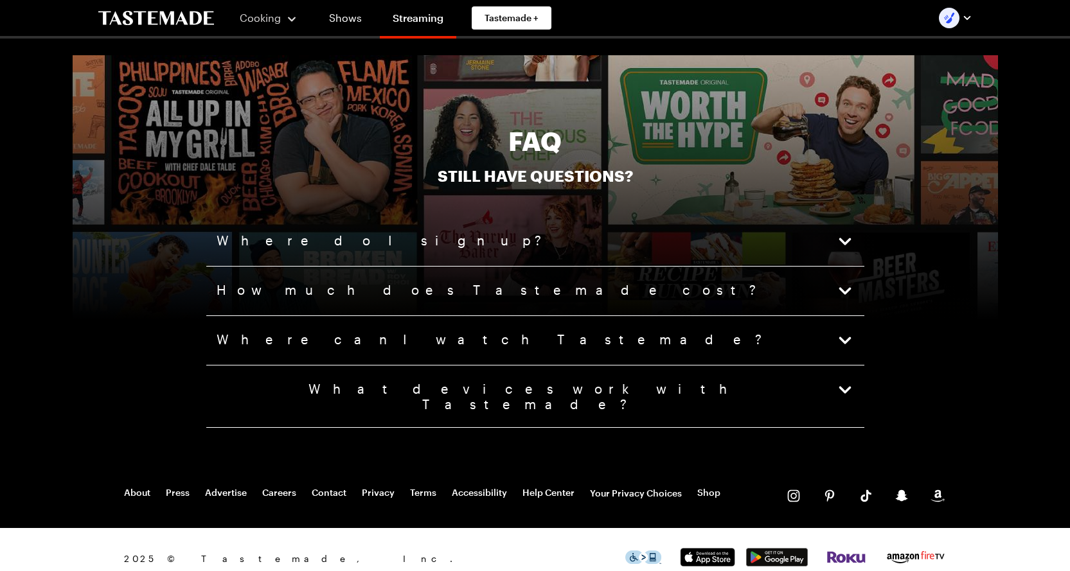
click at [354, 282] on span "How much does Tastemade cost?" at bounding box center [488, 291] width 542 height 18
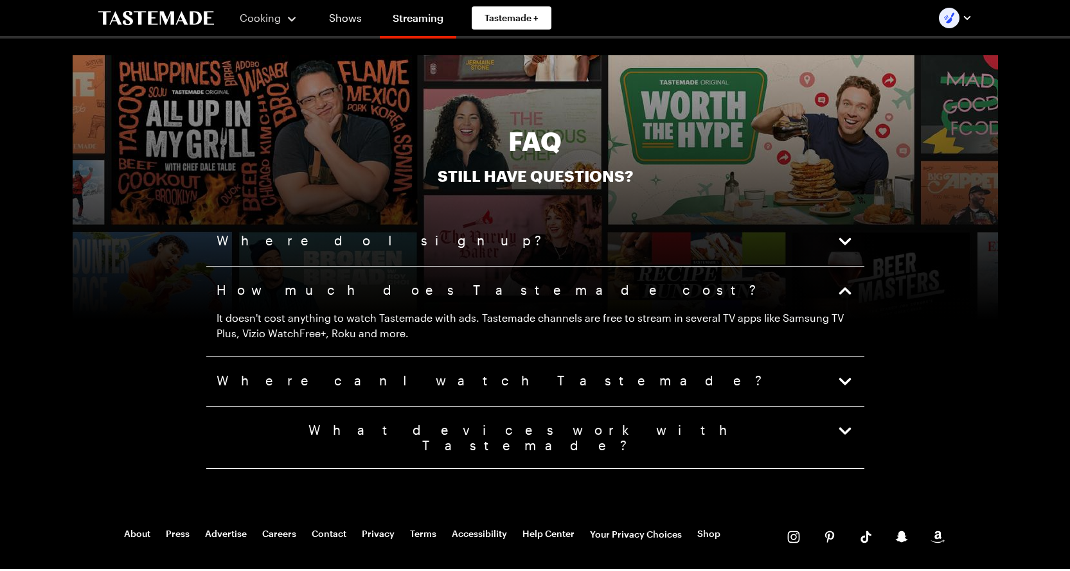
click at [343, 376] on span "Where can I watch Tastemade?" at bounding box center [491, 382] width 548 height 18
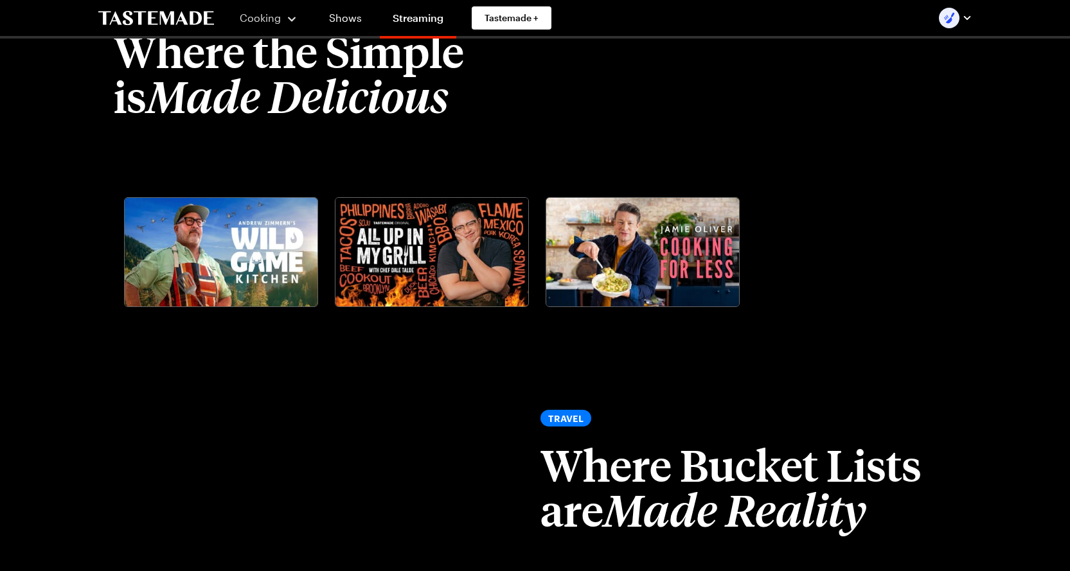
scroll to position [1391, 0]
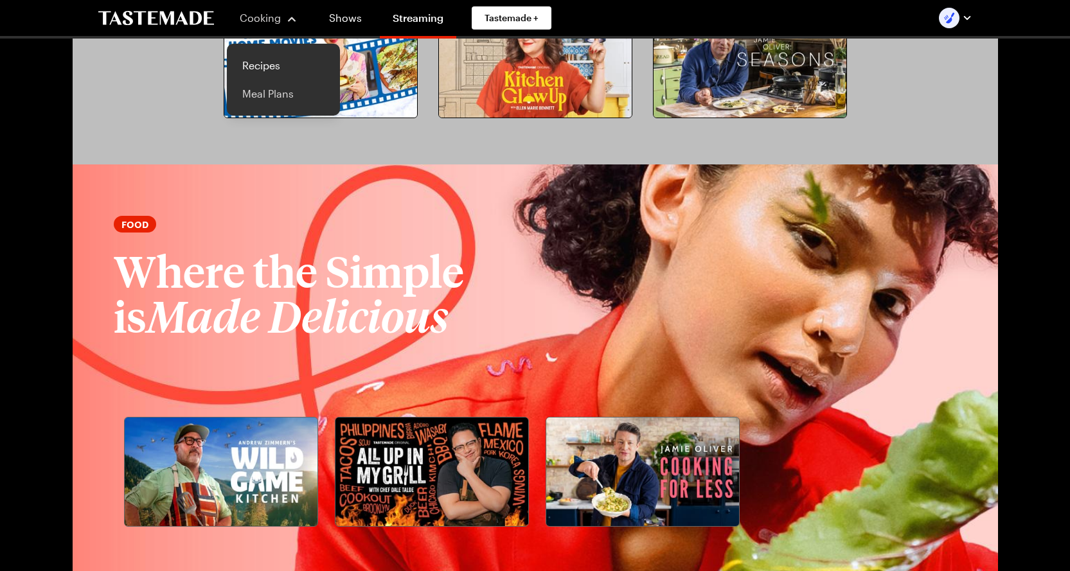
click at [276, 101] on link "Meal Plans" at bounding box center [284, 94] width 98 height 28
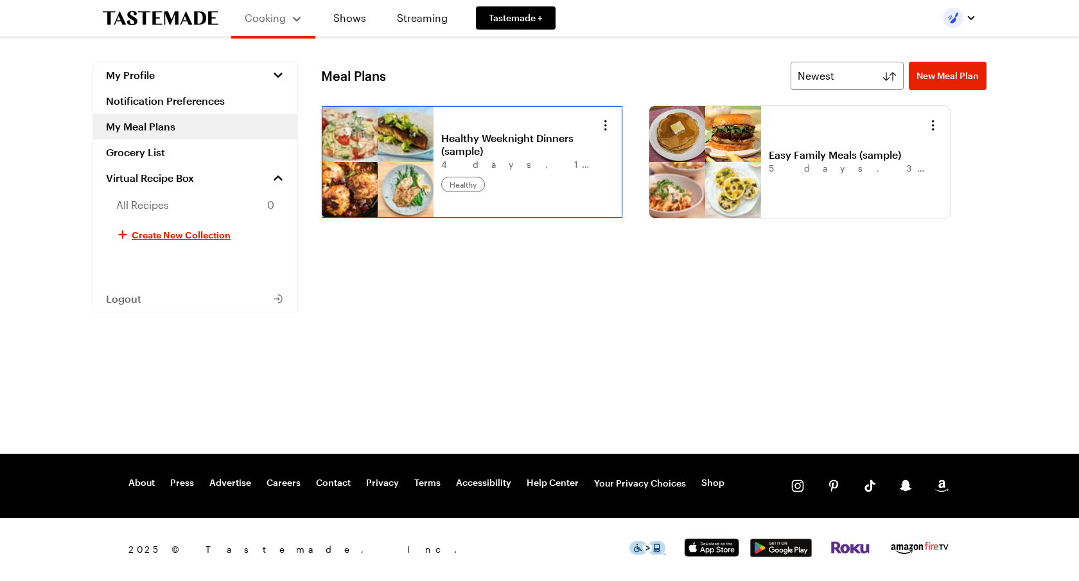
click at [441, 157] on link "Healthy Weeknight Dinners (sample)" at bounding box center [520, 145] width 159 height 26
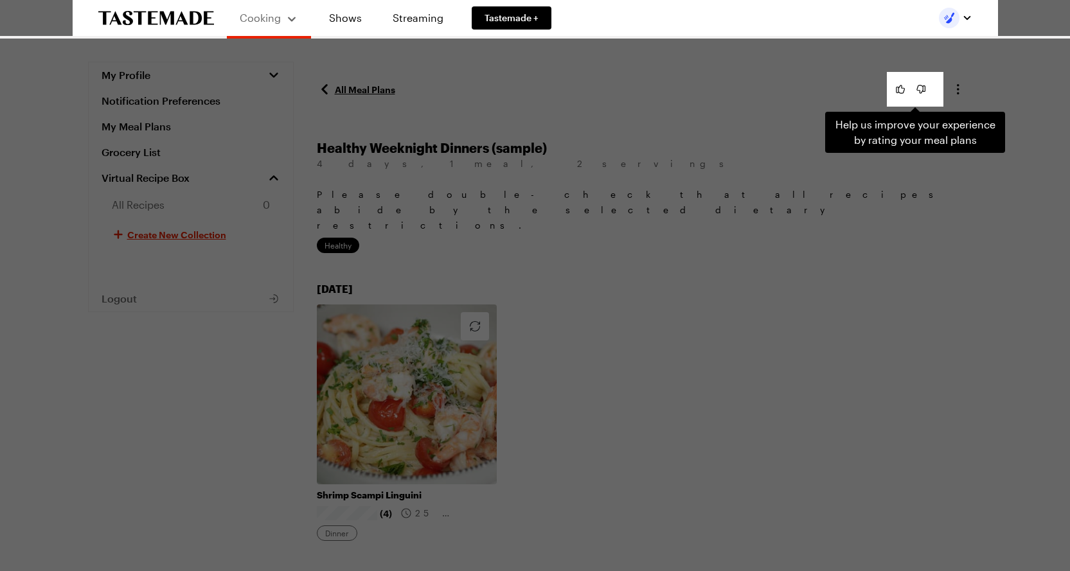
click at [698, 136] on div "Help us improve your experience by rating your meal plans . Press Escape to dis…" at bounding box center [535, 285] width 1070 height 571
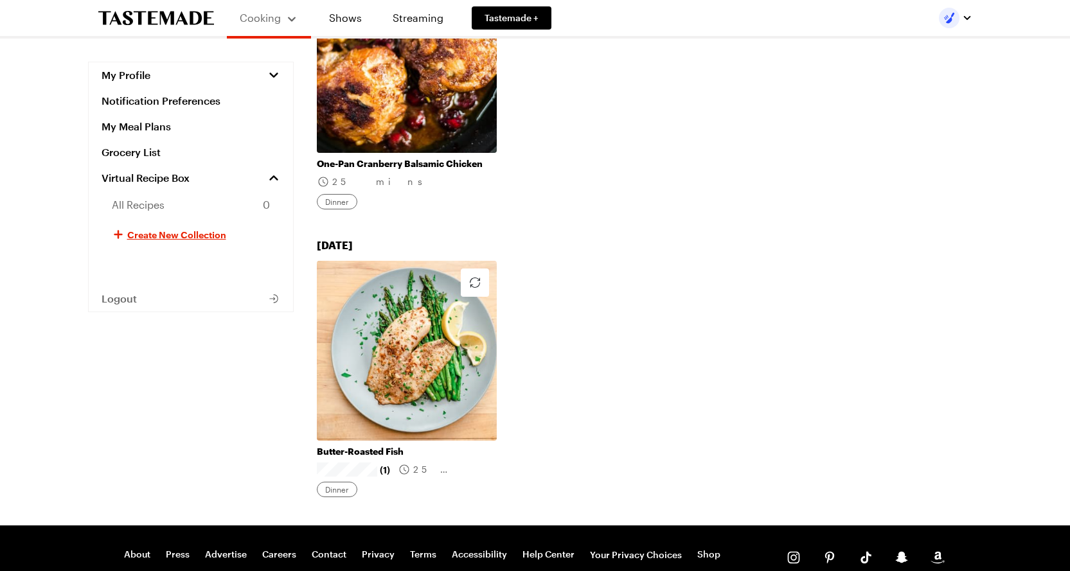
scroll to position [958, 0]
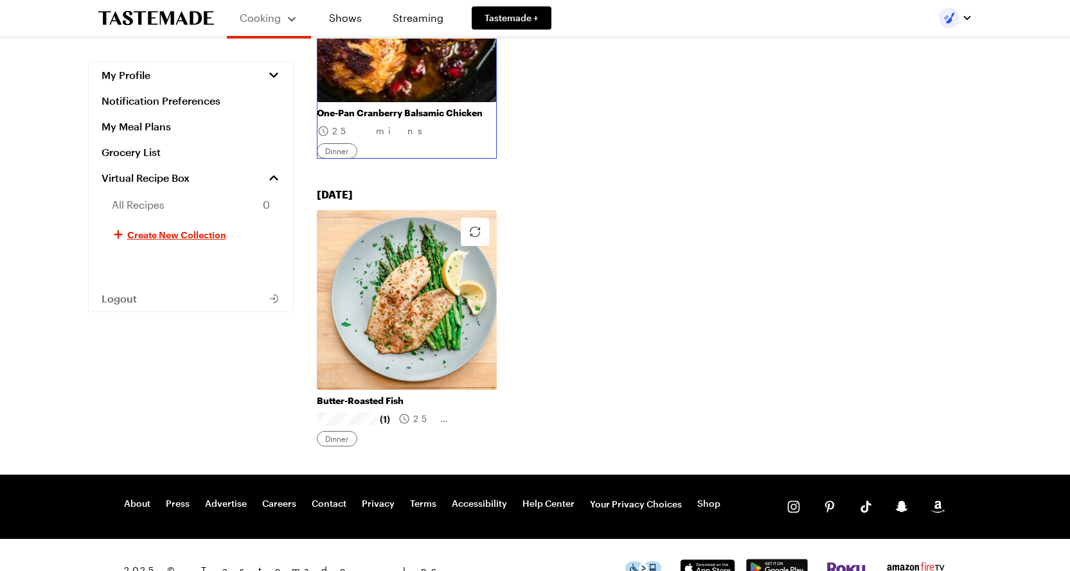
click at [418, 107] on link "One-Pan Cranberry Balsamic Chicken" at bounding box center [407, 113] width 180 height 12
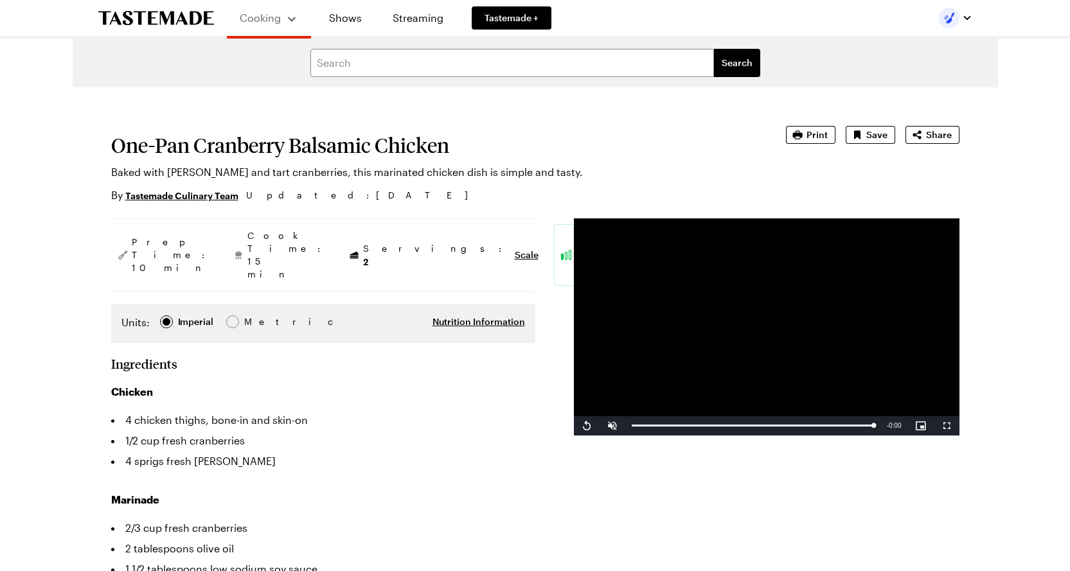
click at [275, 154] on h1 "One-Pan Cranberry Balsamic Chicken" at bounding box center [430, 145] width 639 height 23
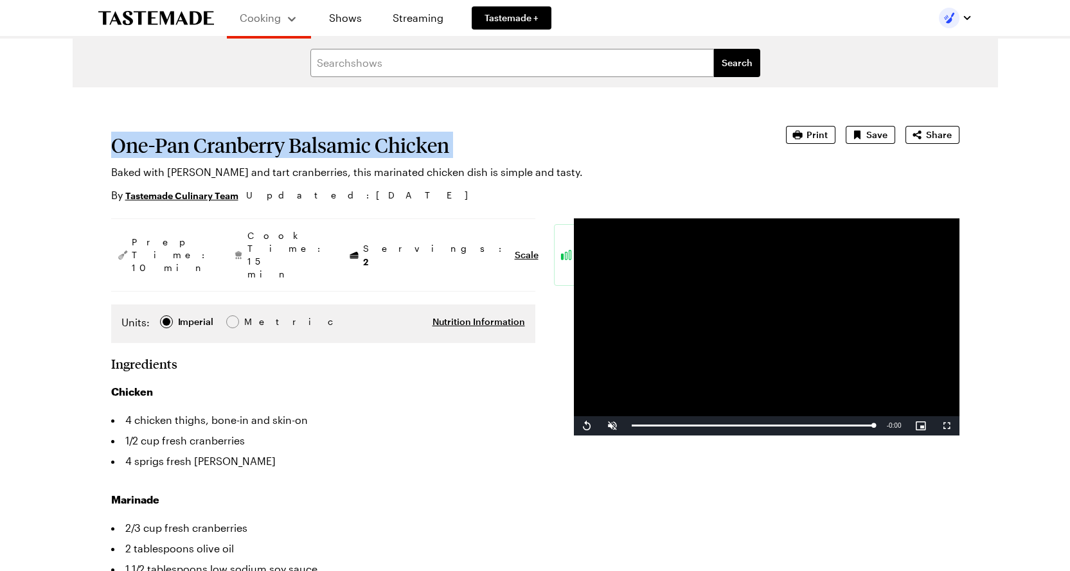
click at [275, 154] on h1 "One-Pan Cranberry Balsamic Chicken" at bounding box center [430, 145] width 639 height 23
copy h1 "One-Pan Cranberry Balsamic Chicken"
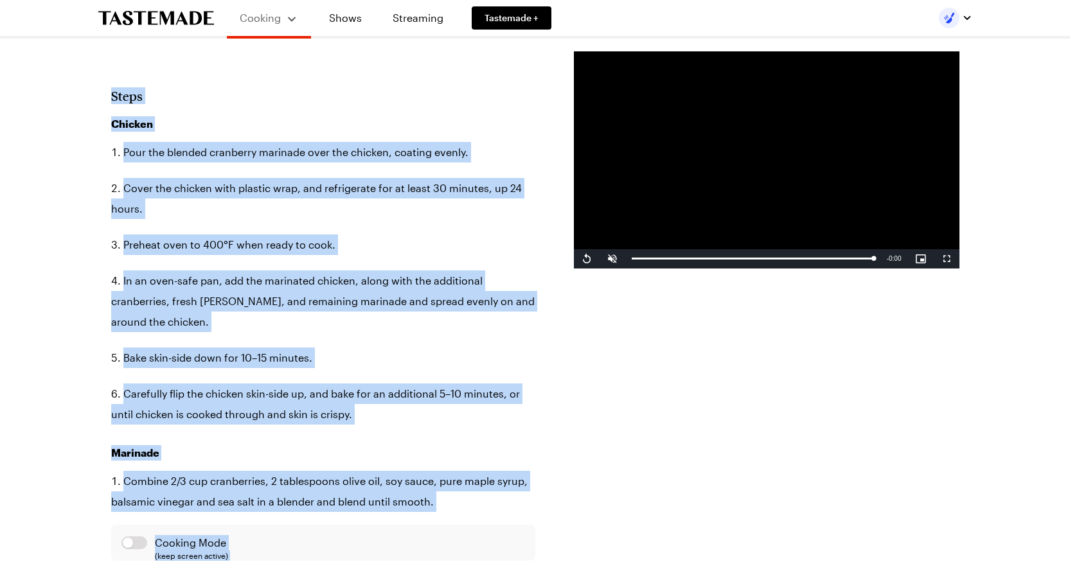
scroll to position [685, 0]
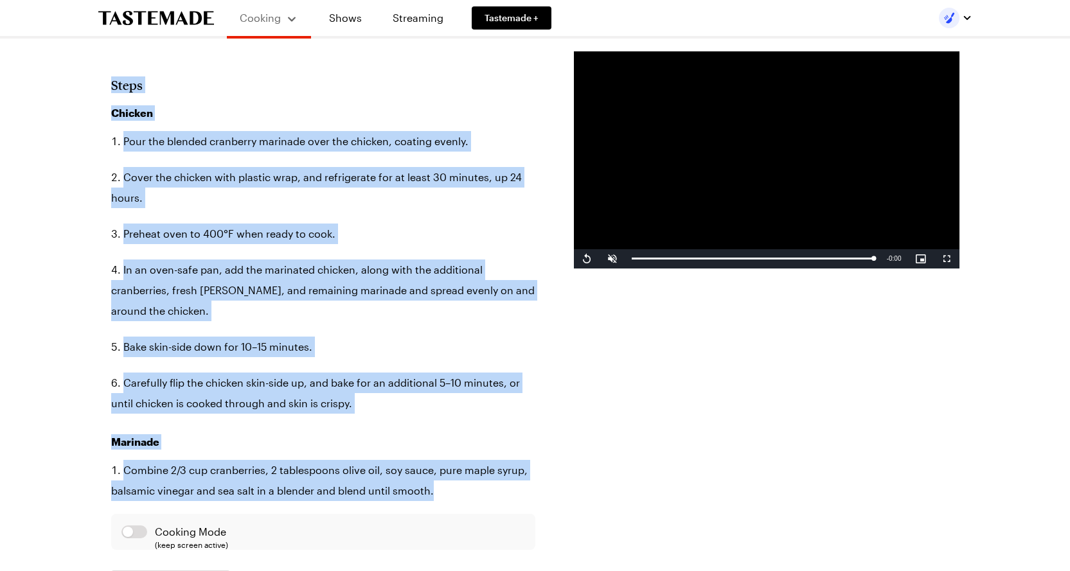
drag, startPoint x: 111, startPoint y: 327, endPoint x: 429, endPoint y: 450, distance: 340.9
click at [429, 450] on div "Prep Time: 10 min Cook Time: 15 min Servings: 2 Scale Easy Units: Imperial Impe…" at bounding box center [323, 337] width 424 height 1606
copy div "Loremipsumd Sitamet 0 consect adipis, elit-se doe temp-in 3/4 utl etdol magnaal…"
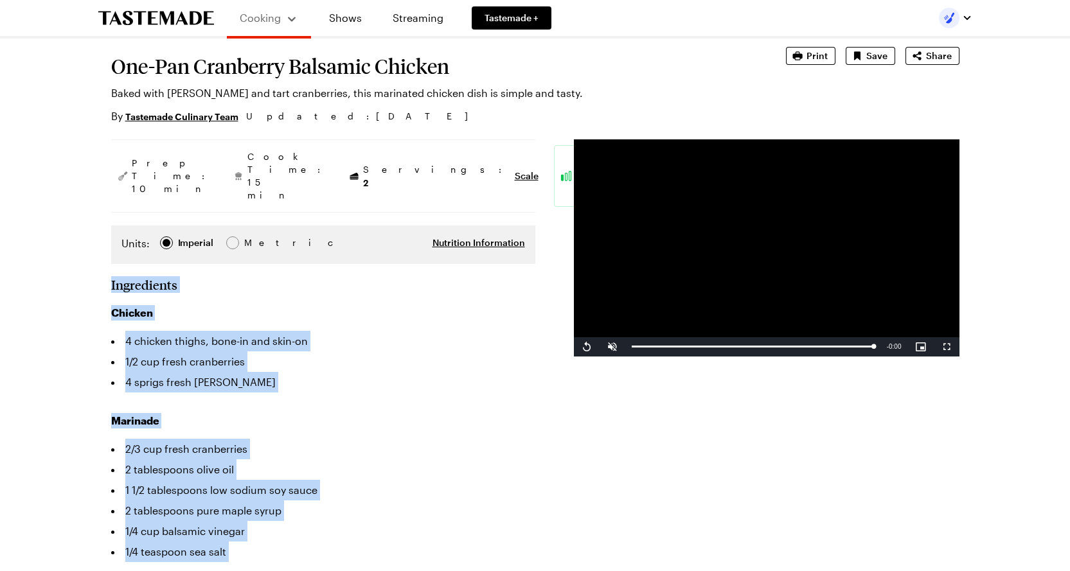
scroll to position [0, 0]
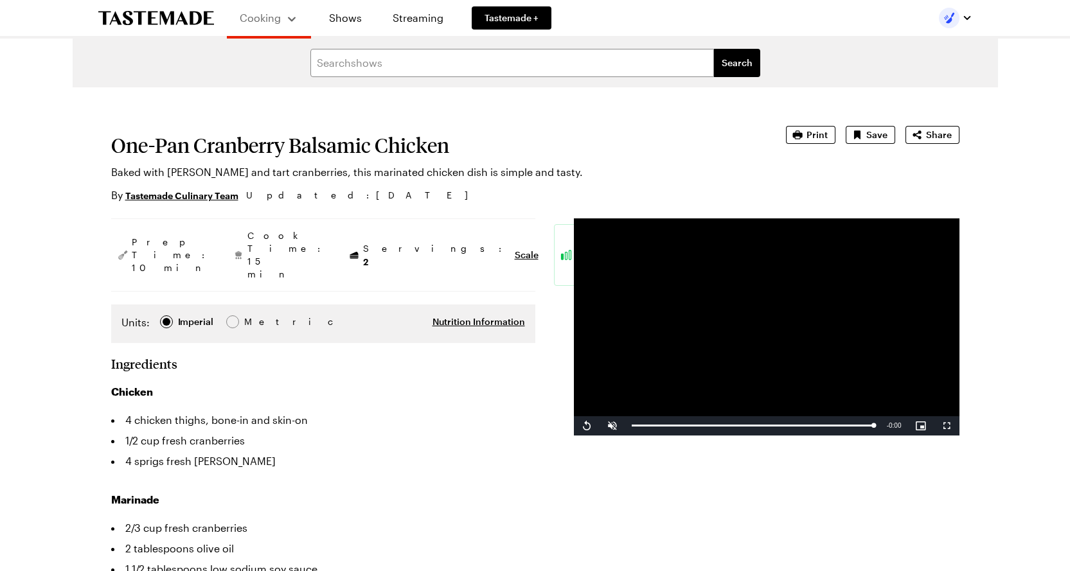
click at [491, 356] on div "Ingredients" at bounding box center [323, 363] width 424 height 15
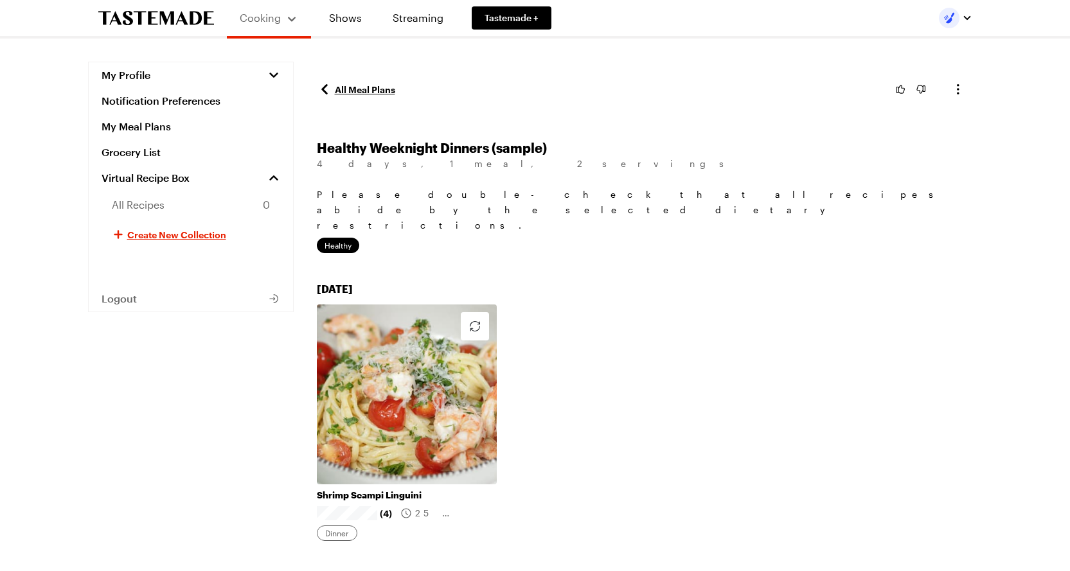
scroll to position [958, 0]
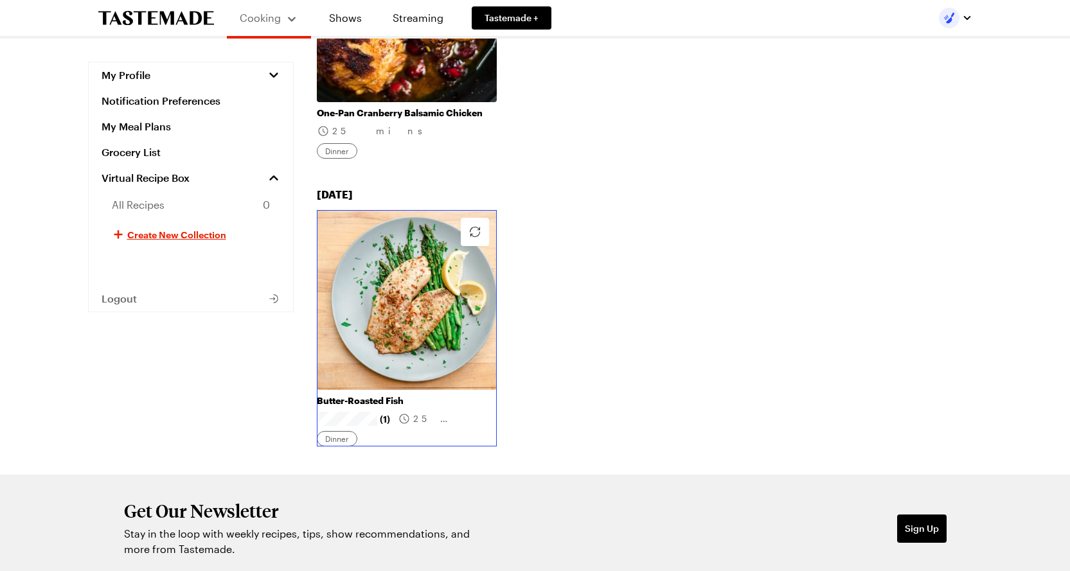
click at [416, 395] on link "Butter-Roasted Fish" at bounding box center [407, 401] width 180 height 12
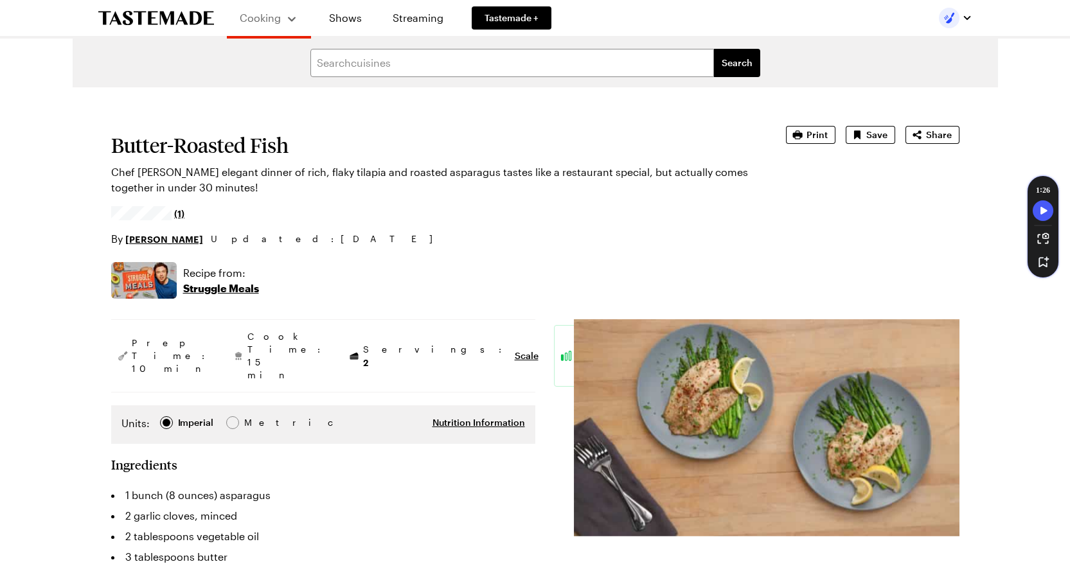
click at [224, 284] on p "Struggle Meals" at bounding box center [221, 288] width 76 height 15
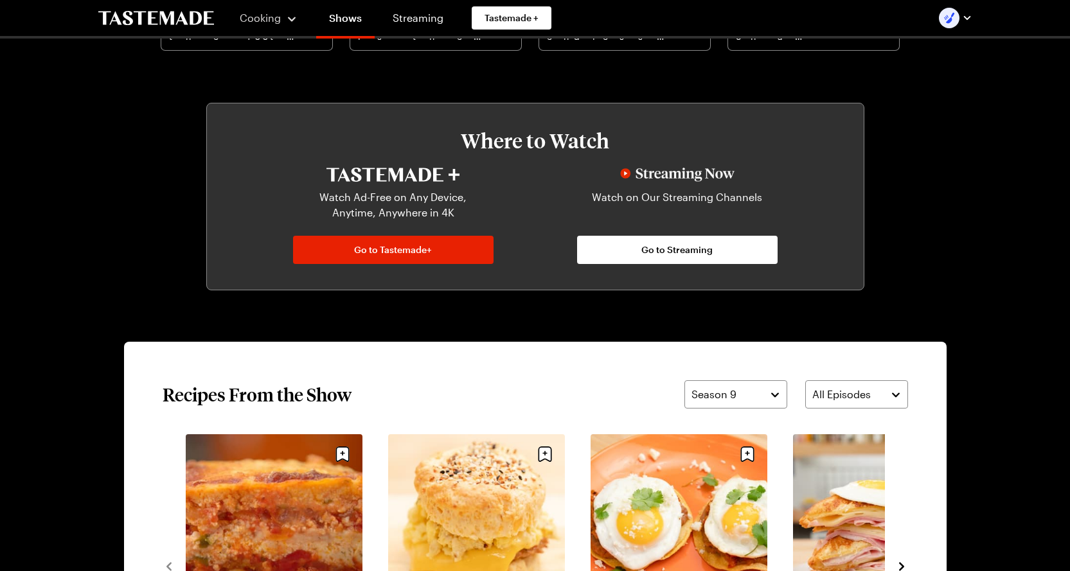
scroll to position [678, 0]
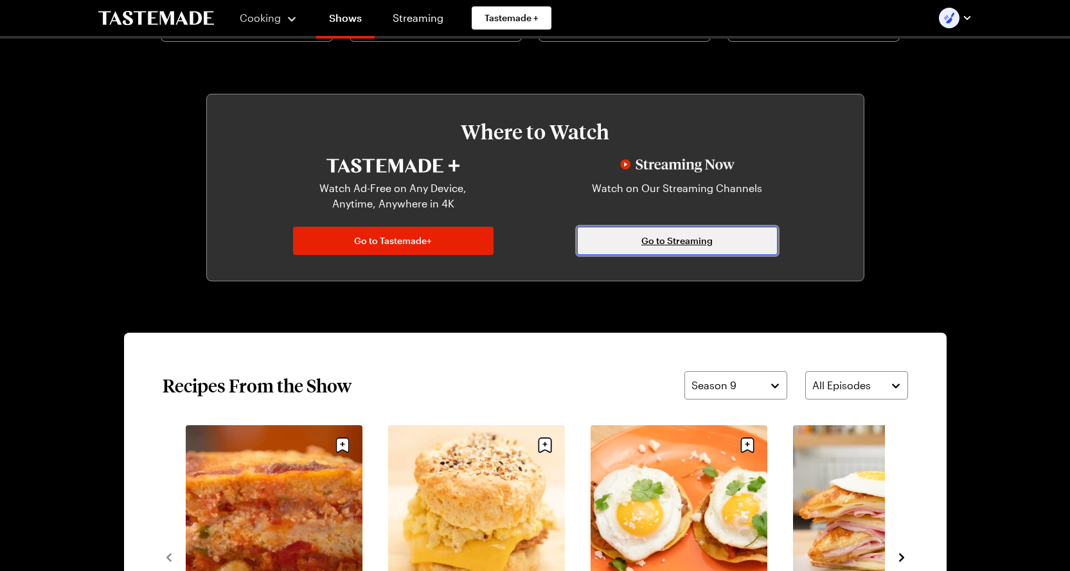
click at [620, 249] on link "Go to Streaming" at bounding box center [677, 241] width 200 height 28
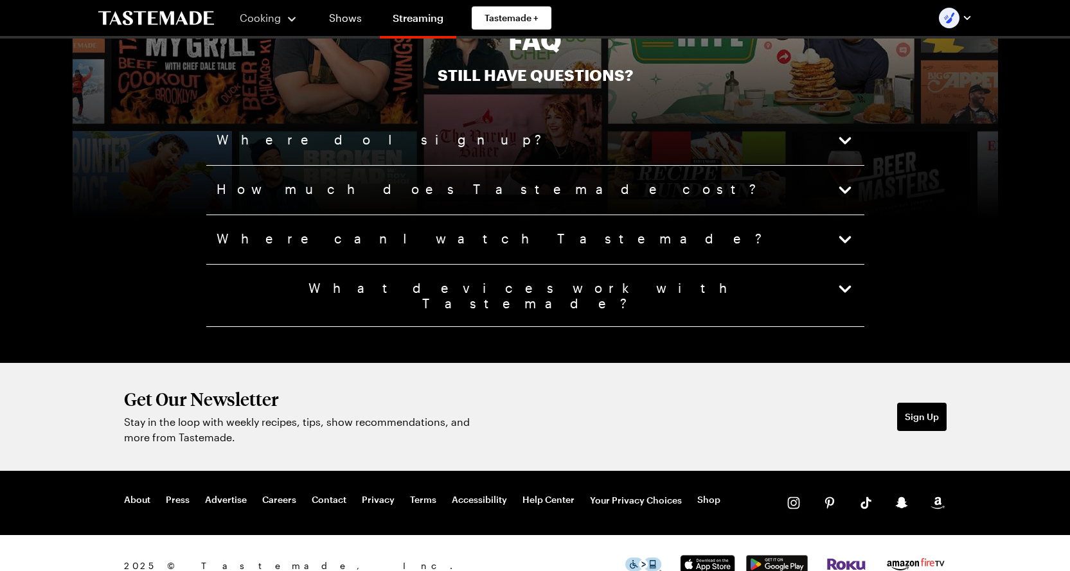
scroll to position [3243, 0]
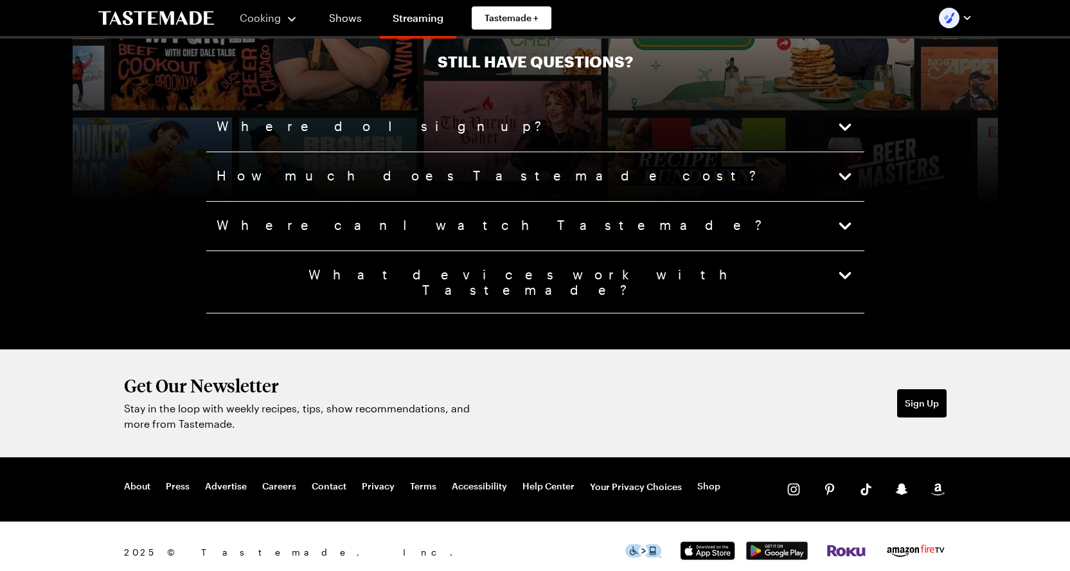
click at [301, 175] on span "How much does Tastemade cost?" at bounding box center [488, 177] width 542 height 18
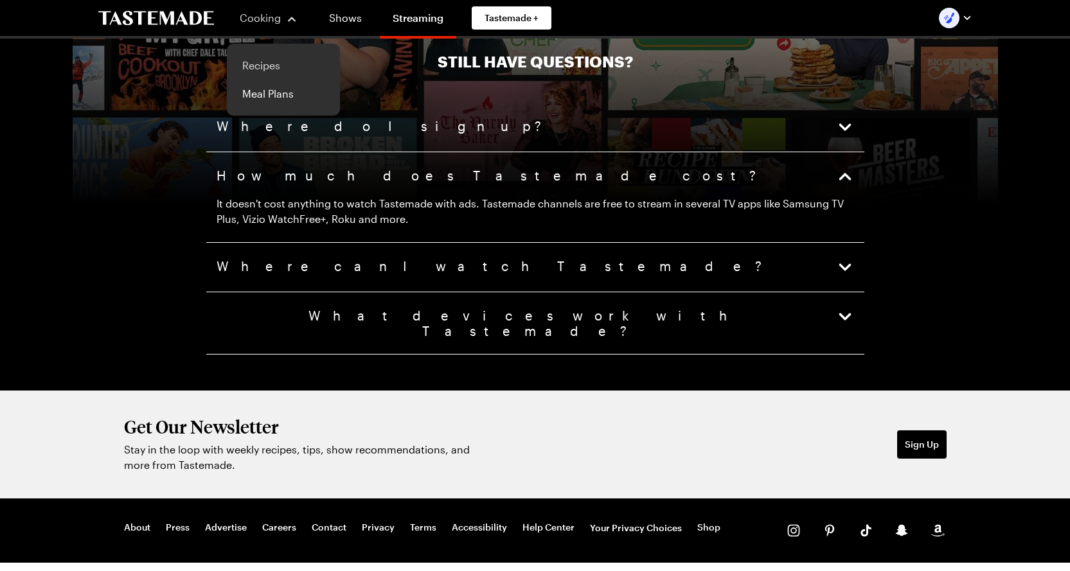
click at [265, 63] on link "Recipes" at bounding box center [284, 65] width 98 height 28
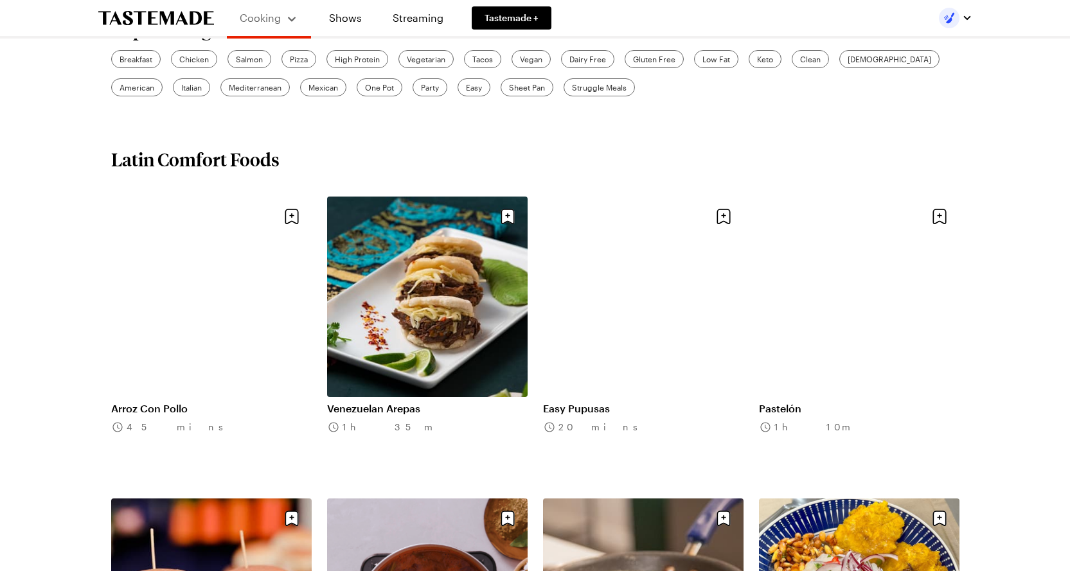
scroll to position [425, 0]
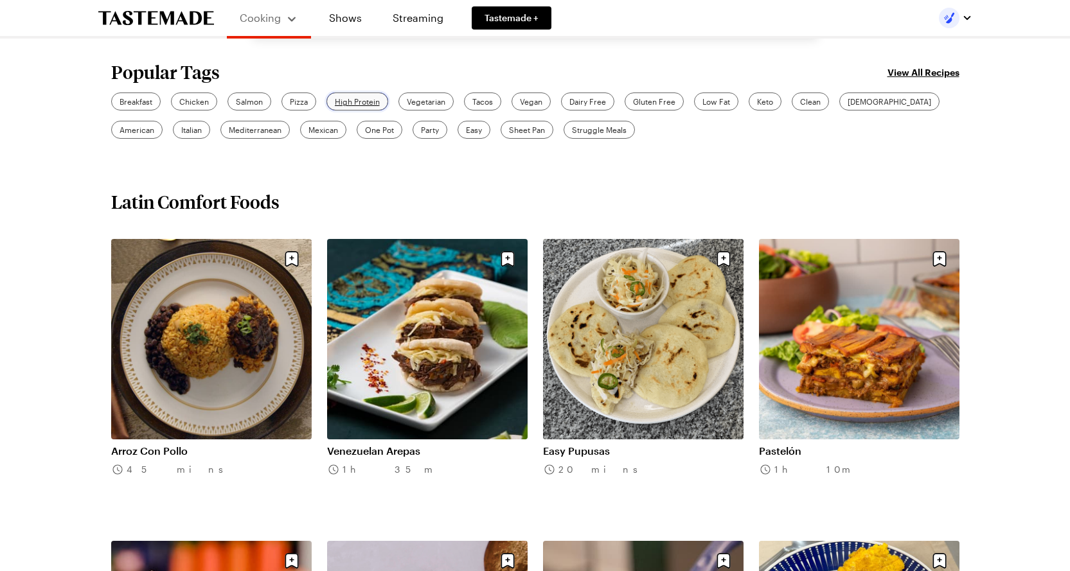
click at [355, 98] on span "High Protein" at bounding box center [357, 102] width 45 height 12
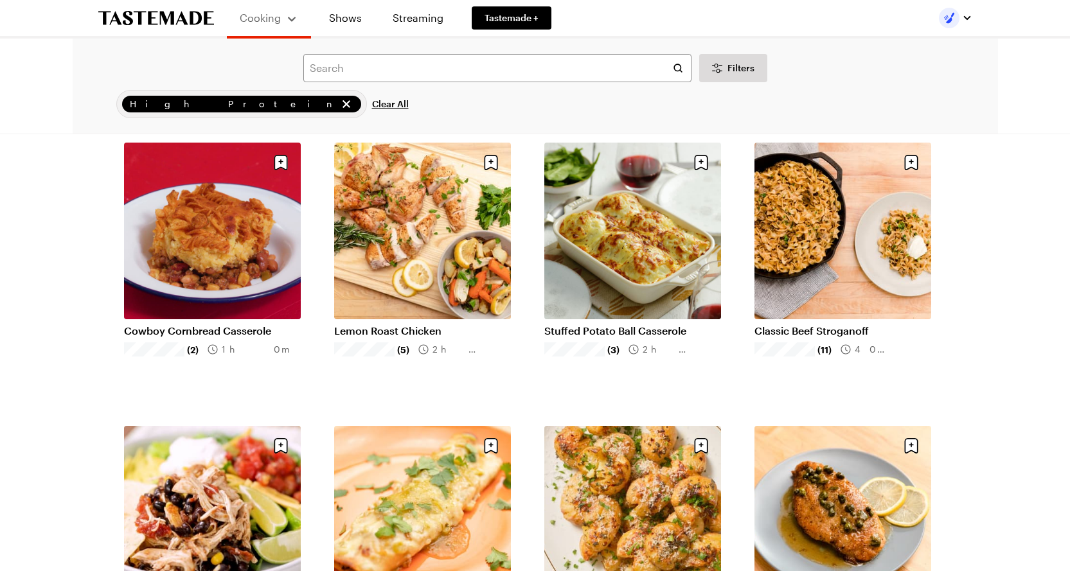
scroll to position [360, 0]
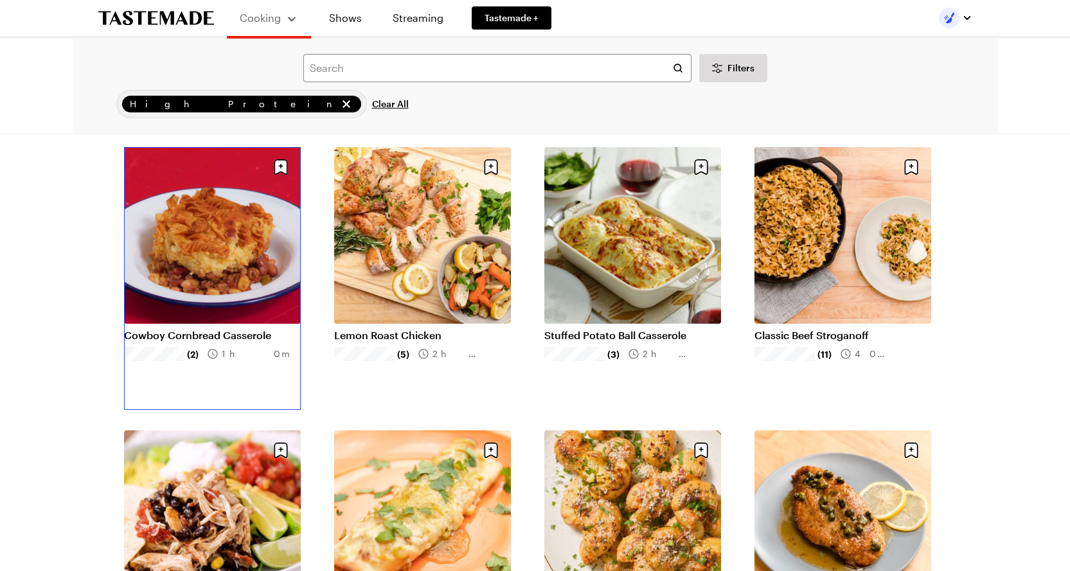
click at [190, 329] on link "Cowboy Cornbread Casserole" at bounding box center [212, 335] width 177 height 13
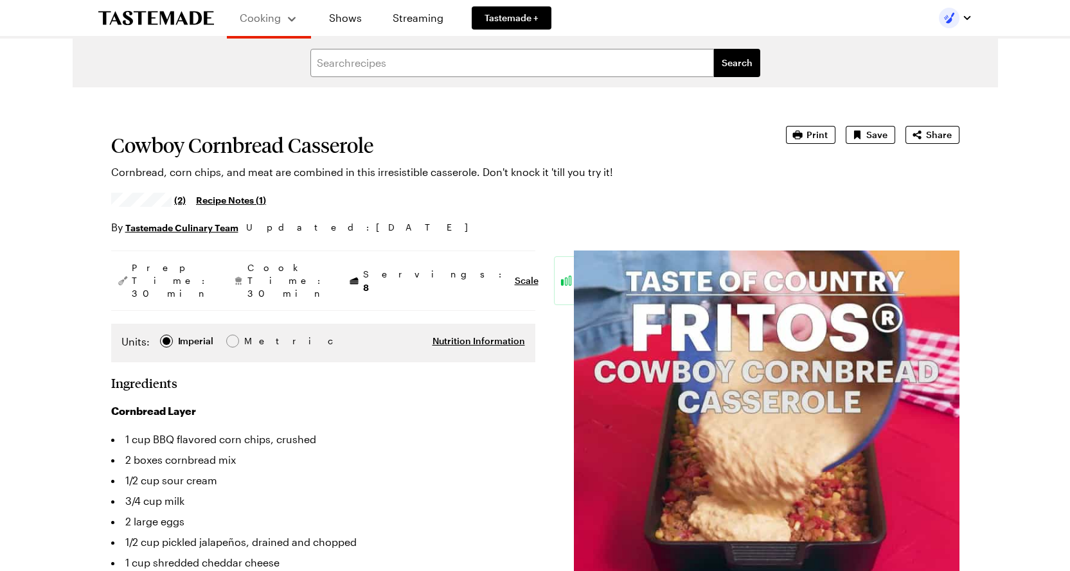
type textarea "x"
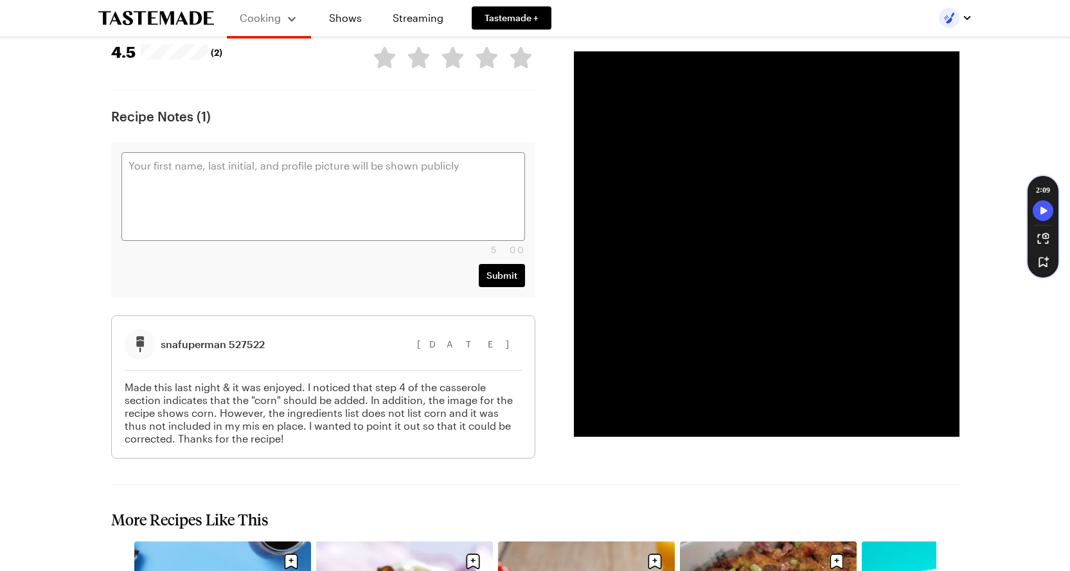
scroll to position [1970, 0]
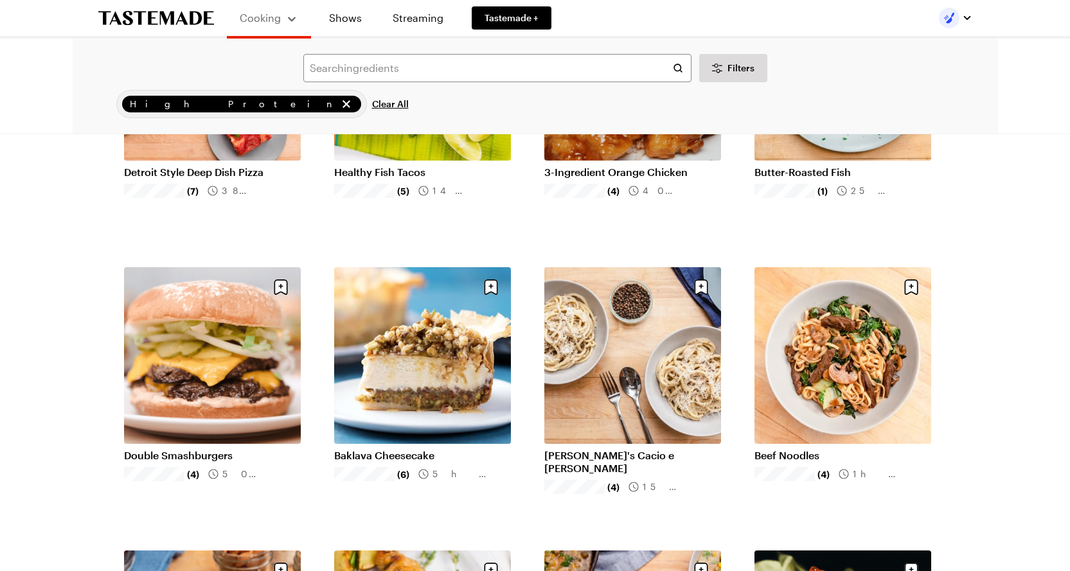
scroll to position [1094, 0]
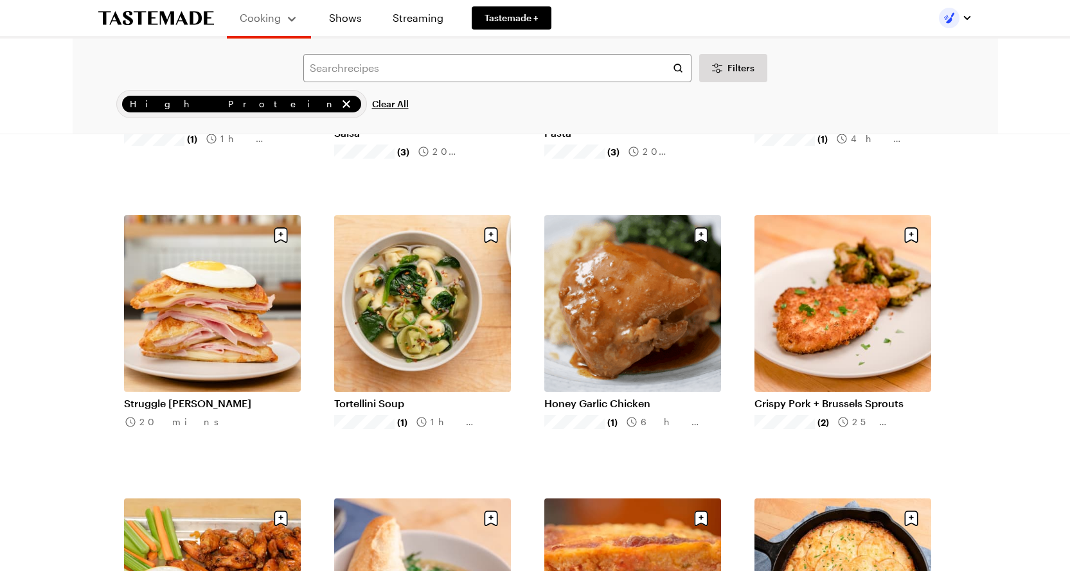
scroll to position [2564, 0]
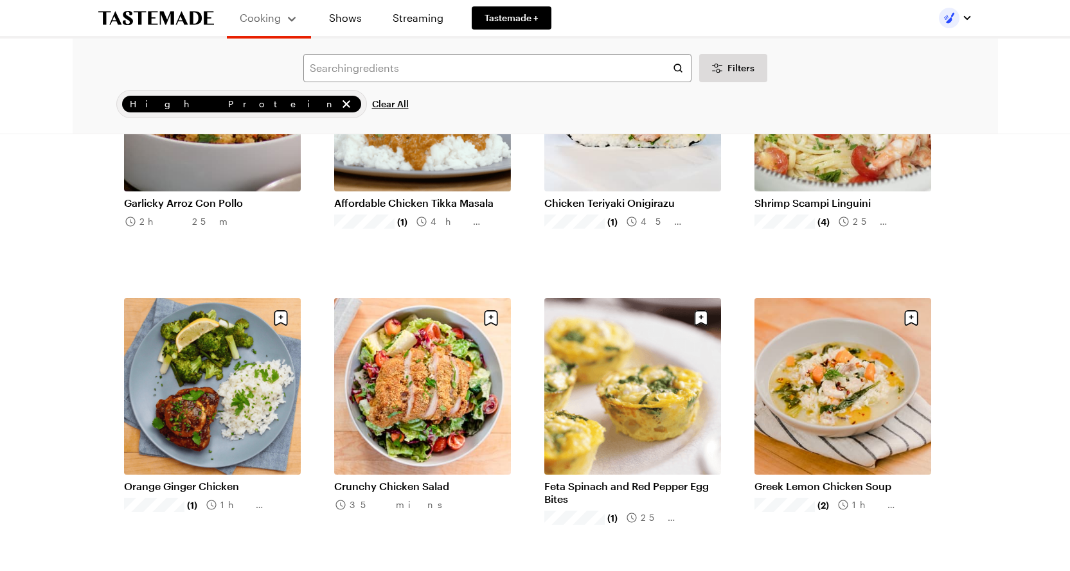
scroll to position [4522, 1]
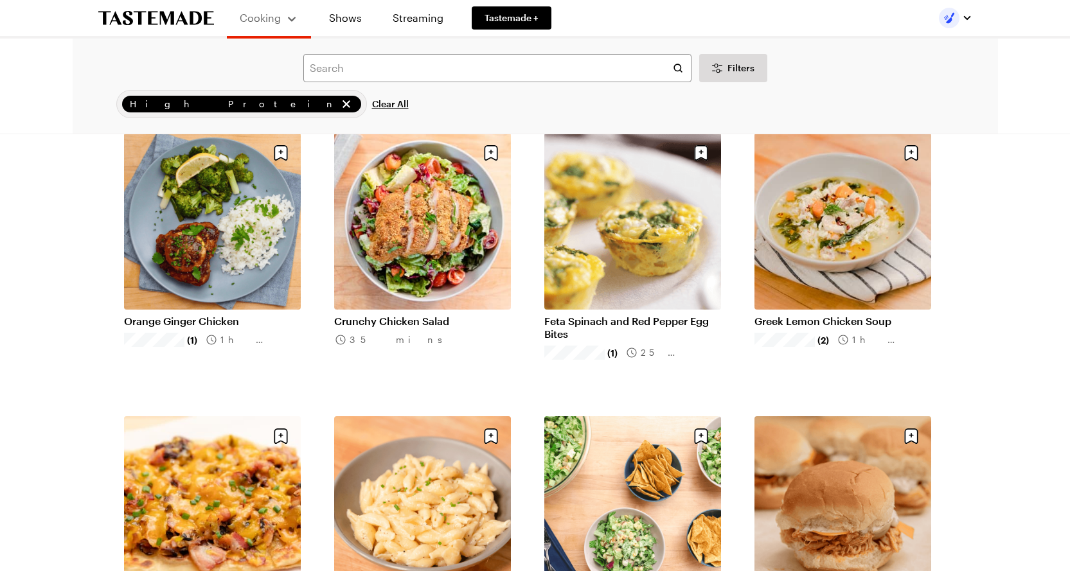
scroll to position [4609, 1]
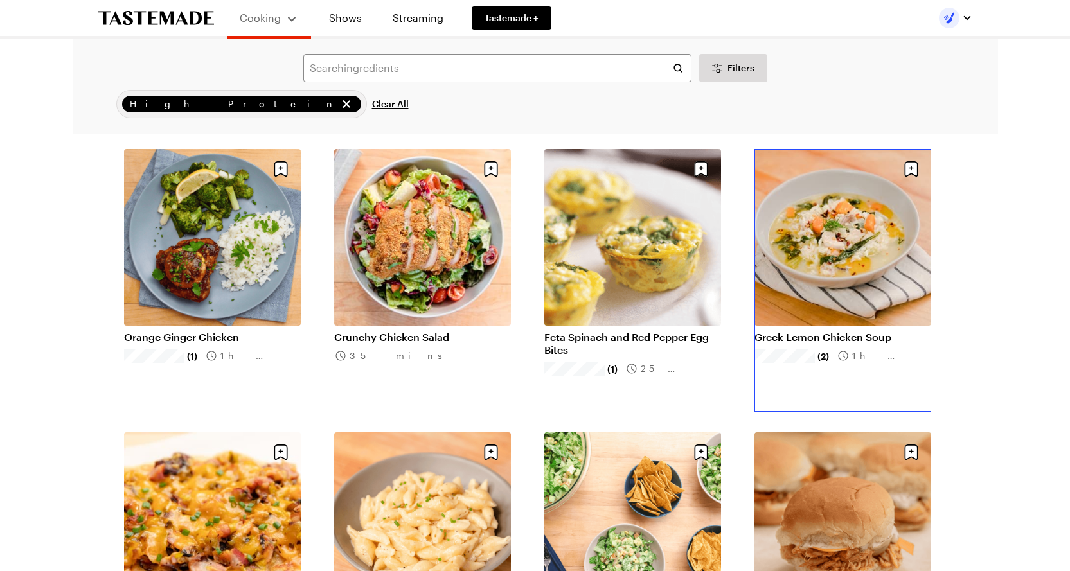
click at [806, 331] on link "Greek Lemon Chicken Soup" at bounding box center [842, 337] width 177 height 13
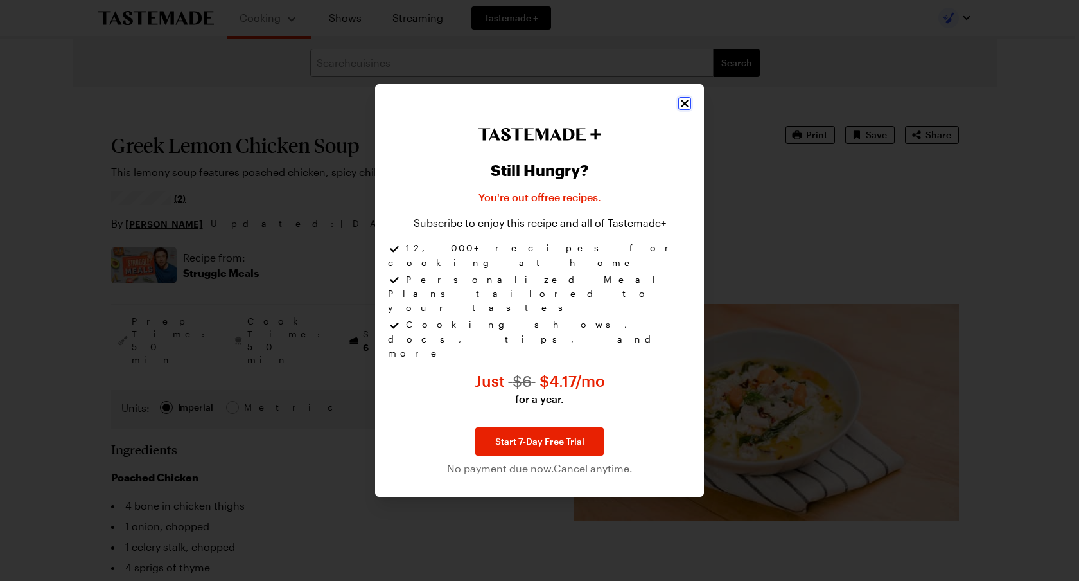
click at [686, 110] on icon "Close" at bounding box center [684, 103] width 13 height 13
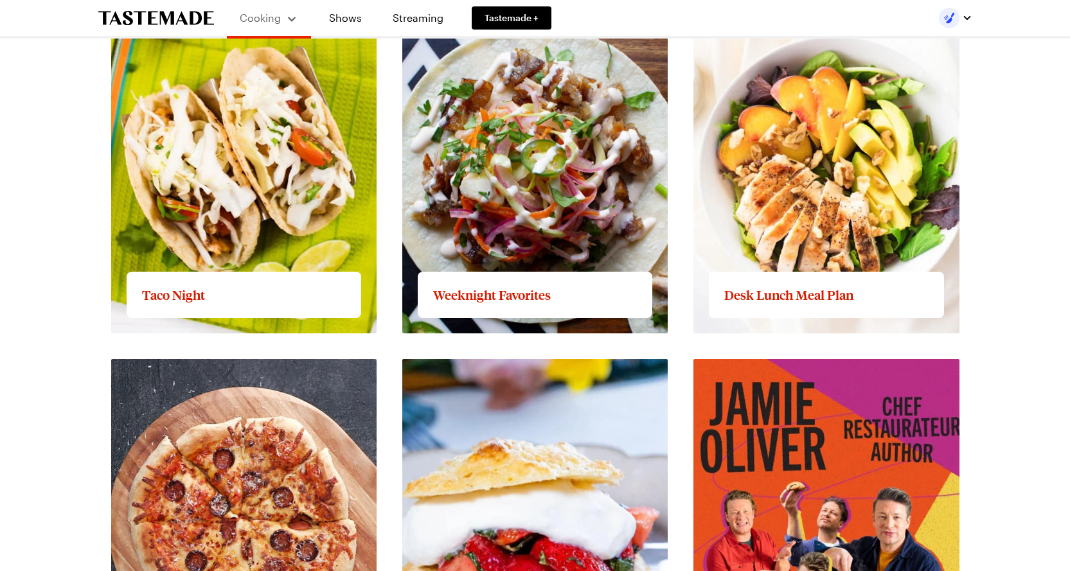
scroll to position [1701, 0]
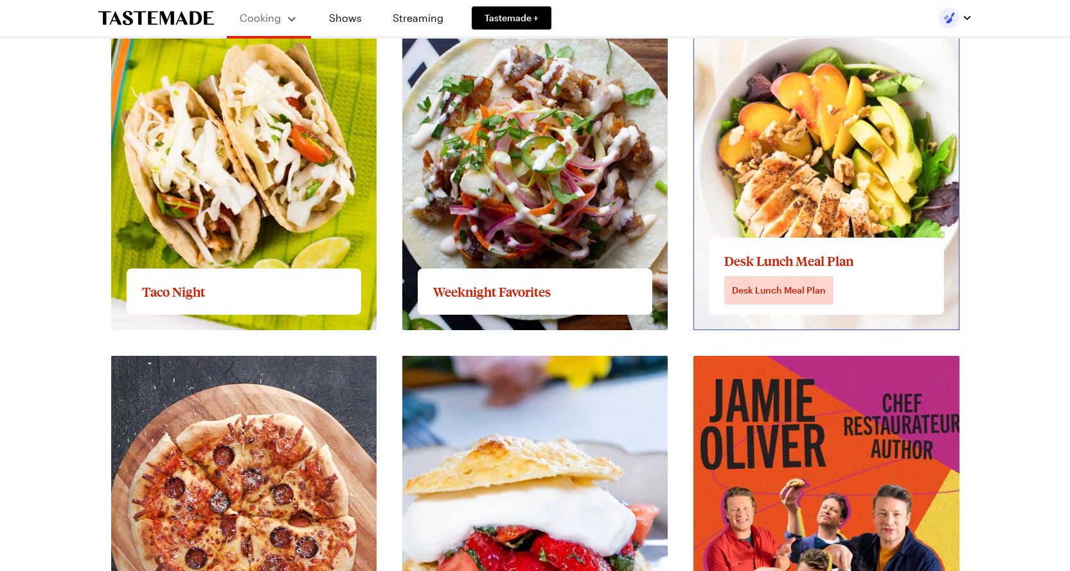
click at [771, 22] on link "View full content for Desk Lunch Meal Plan" at bounding box center [796, 16] width 207 height 12
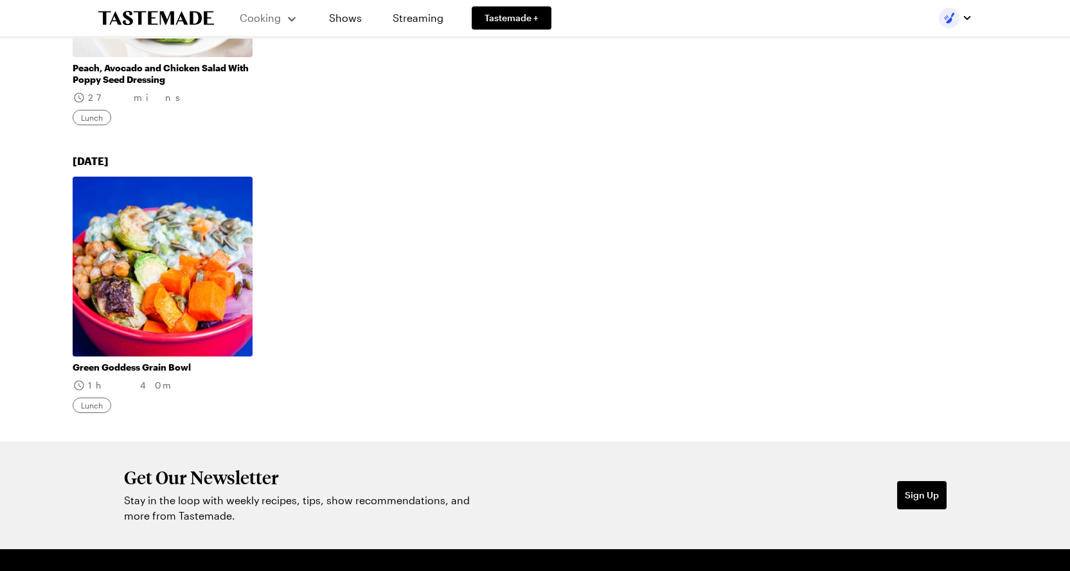
scroll to position [961, 0]
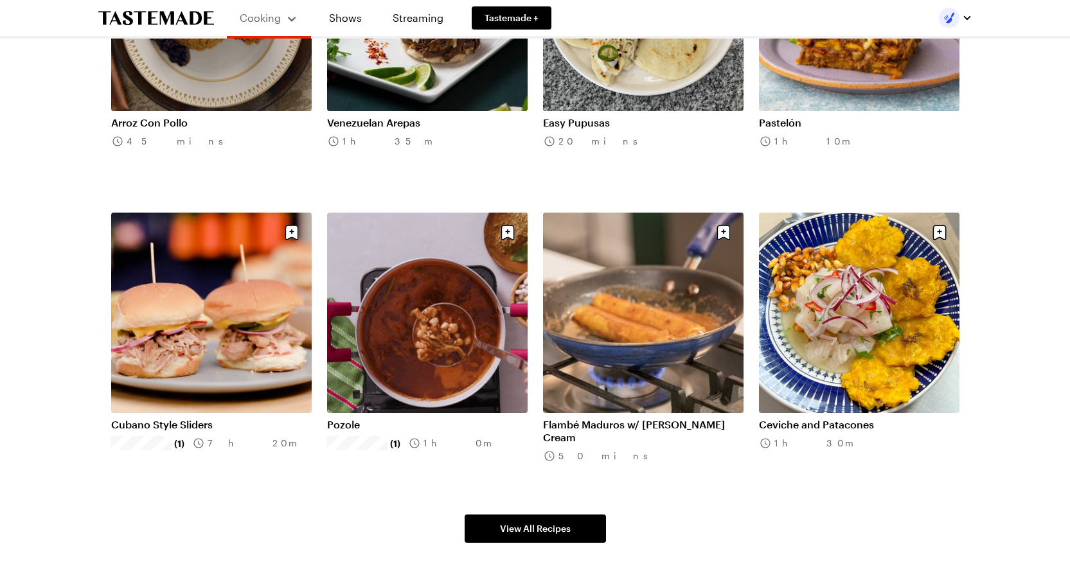
scroll to position [749, 0]
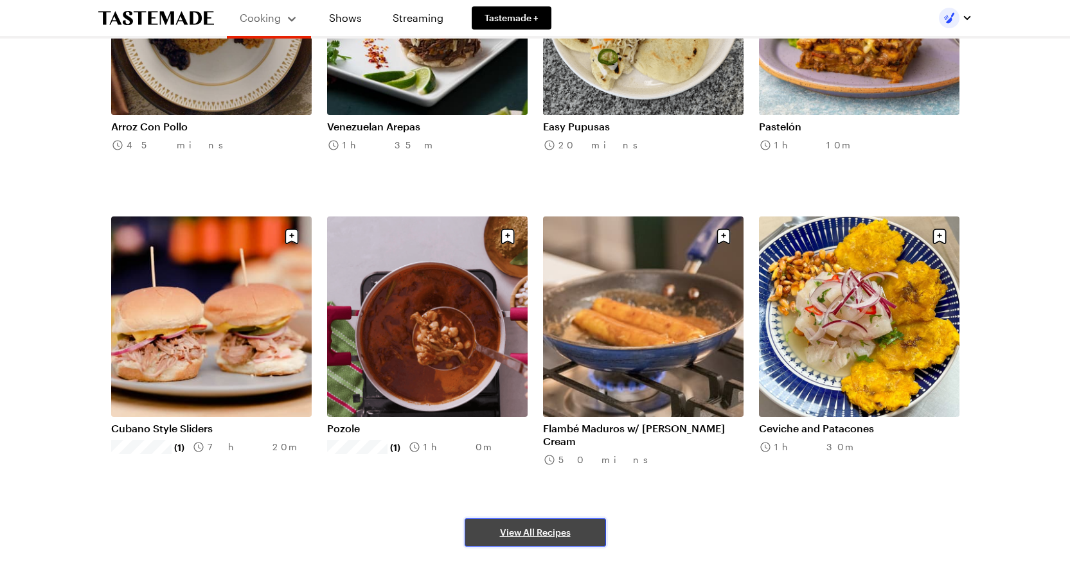
click at [536, 528] on span "View All Recipes" at bounding box center [535, 532] width 71 height 13
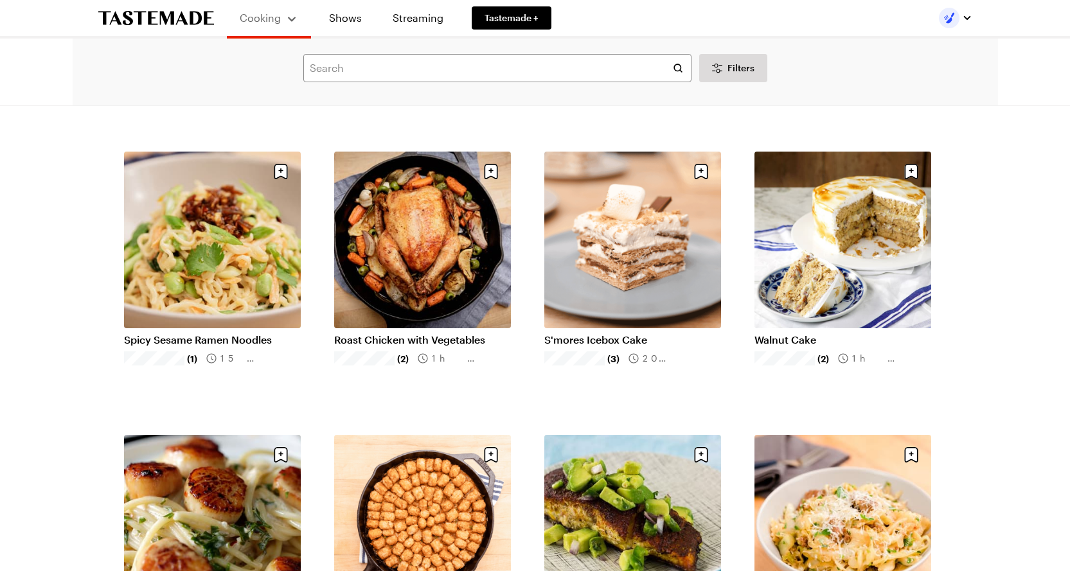
scroll to position [2596, 0]
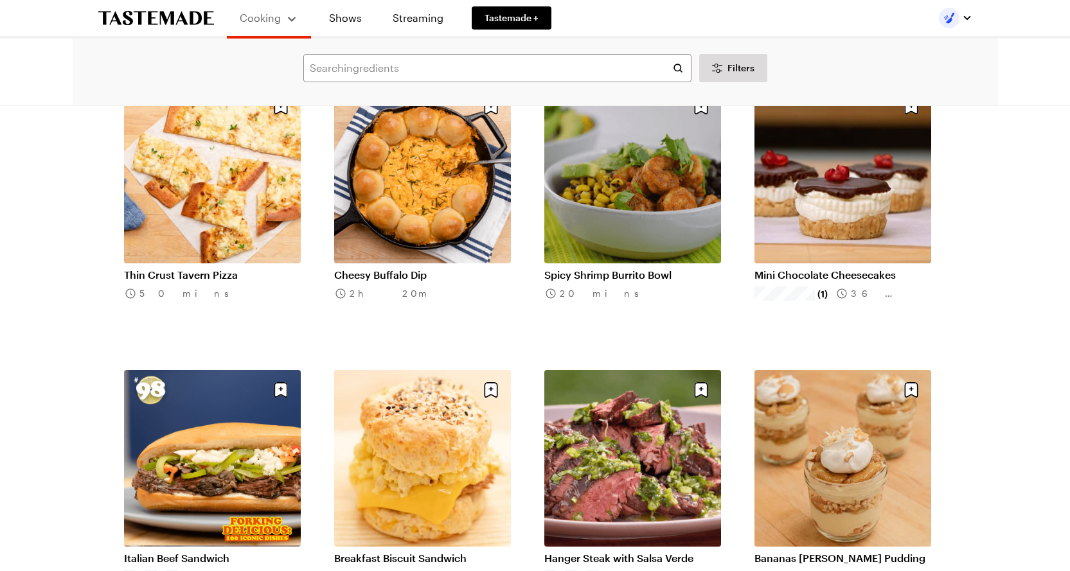
scroll to position [4362, 0]
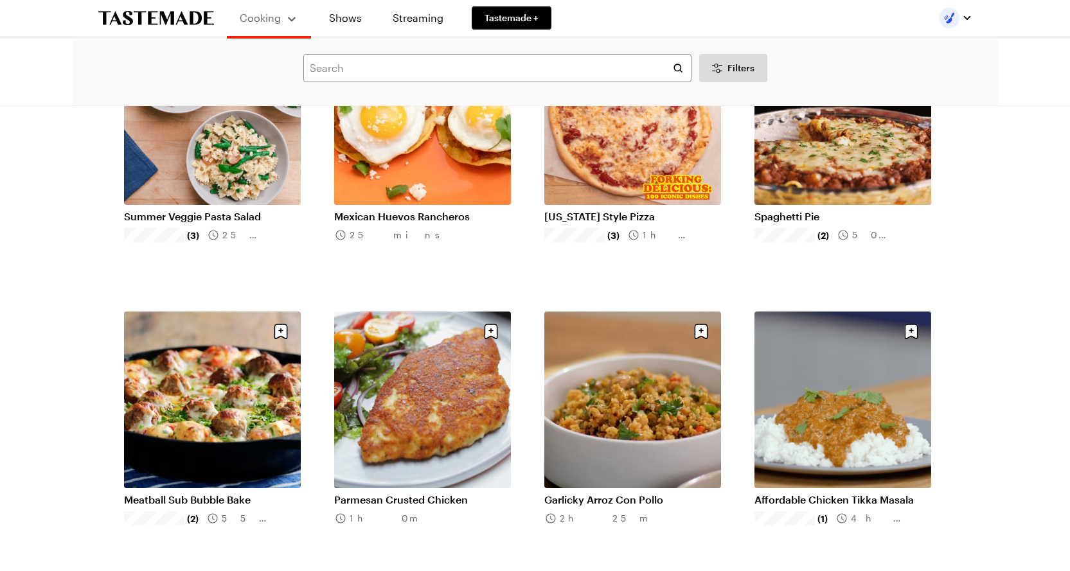
scroll to position [4988, 0]
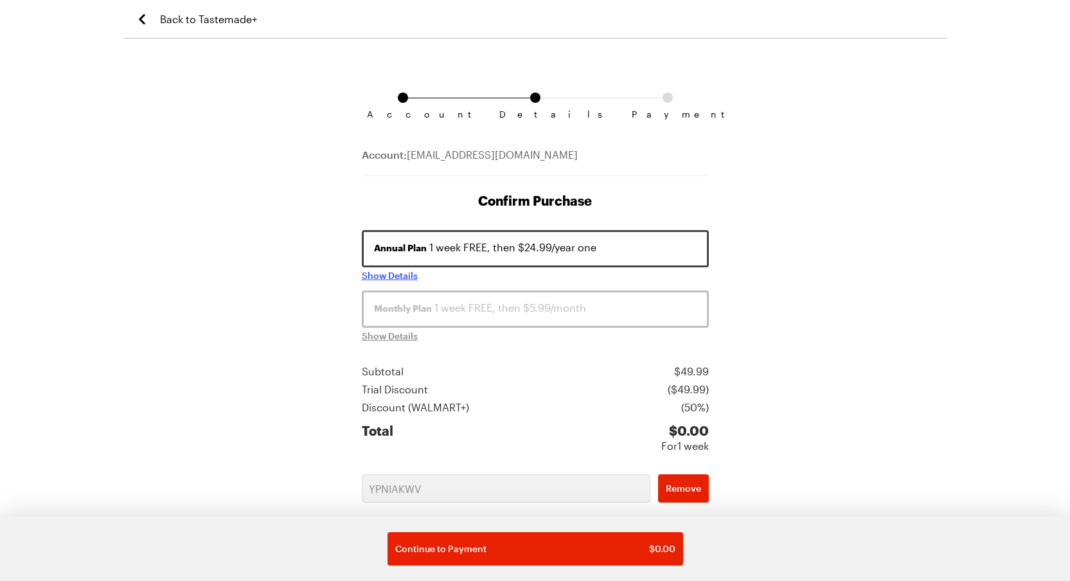
click at [395, 275] on span "Show Details" at bounding box center [390, 275] width 56 height 13
